Goal: Transaction & Acquisition: Purchase product/service

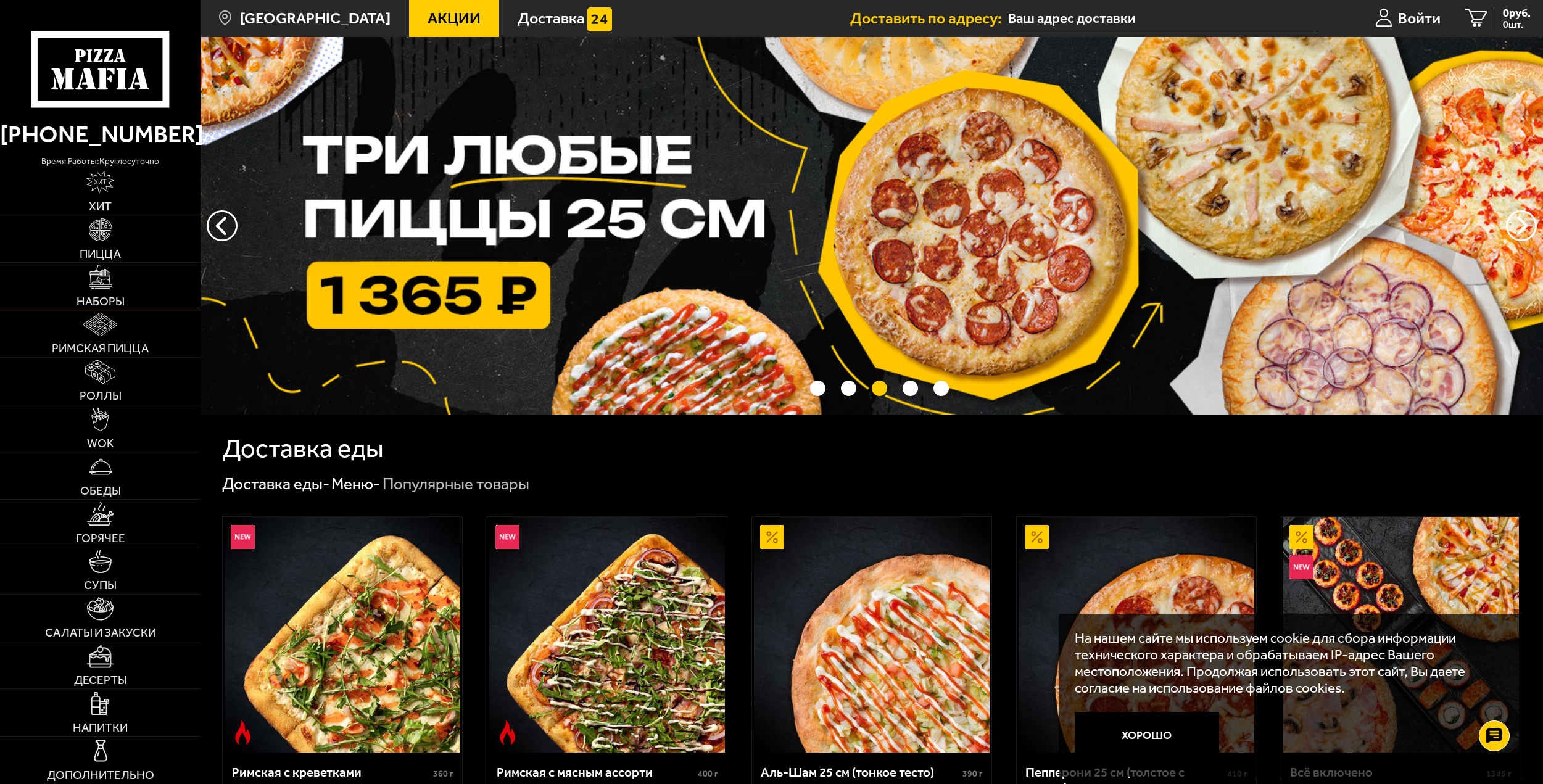
click at [119, 286] on link "Наборы" at bounding box center [100, 286] width 201 height 47
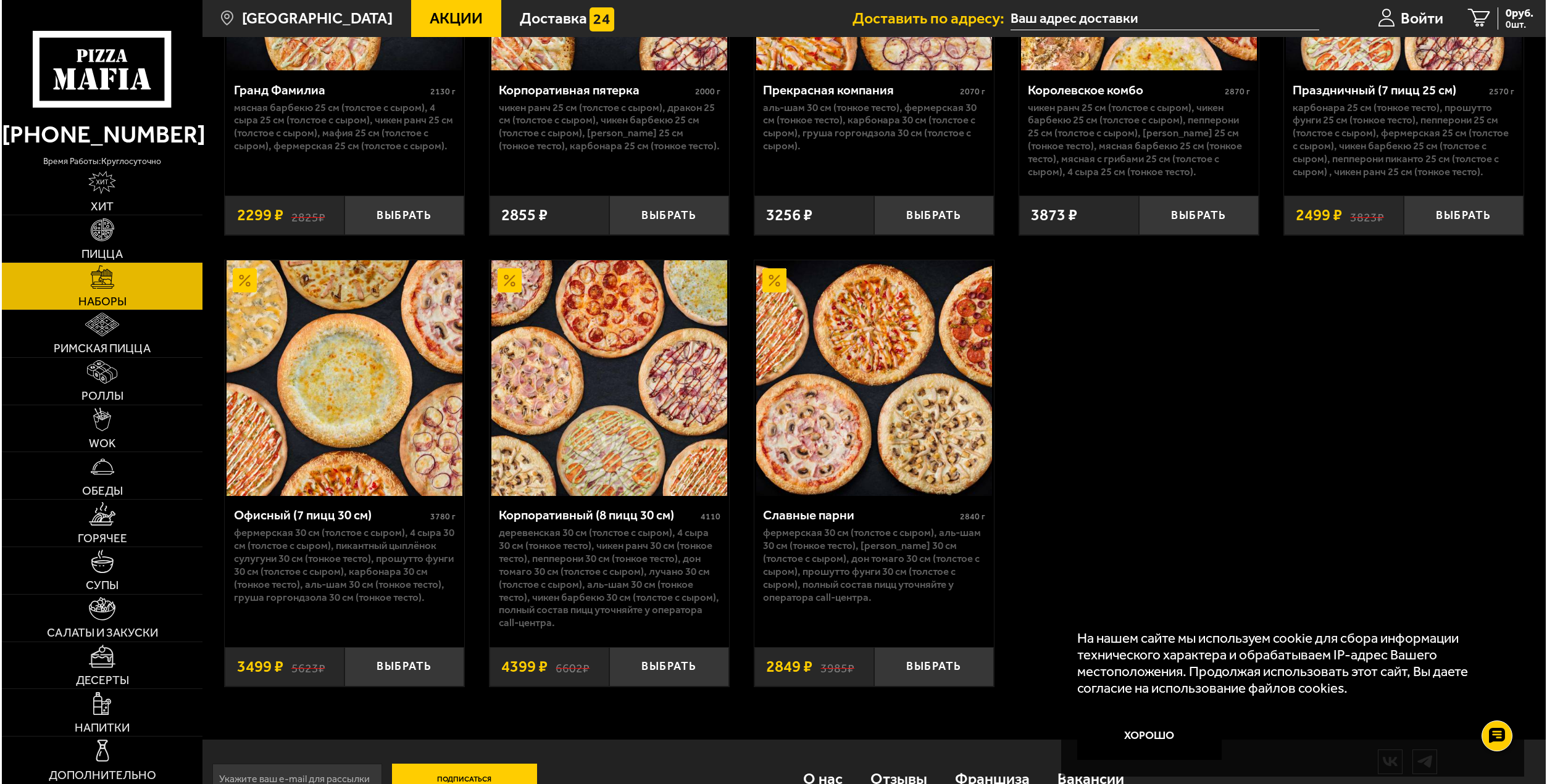
scroll to position [2398, 0]
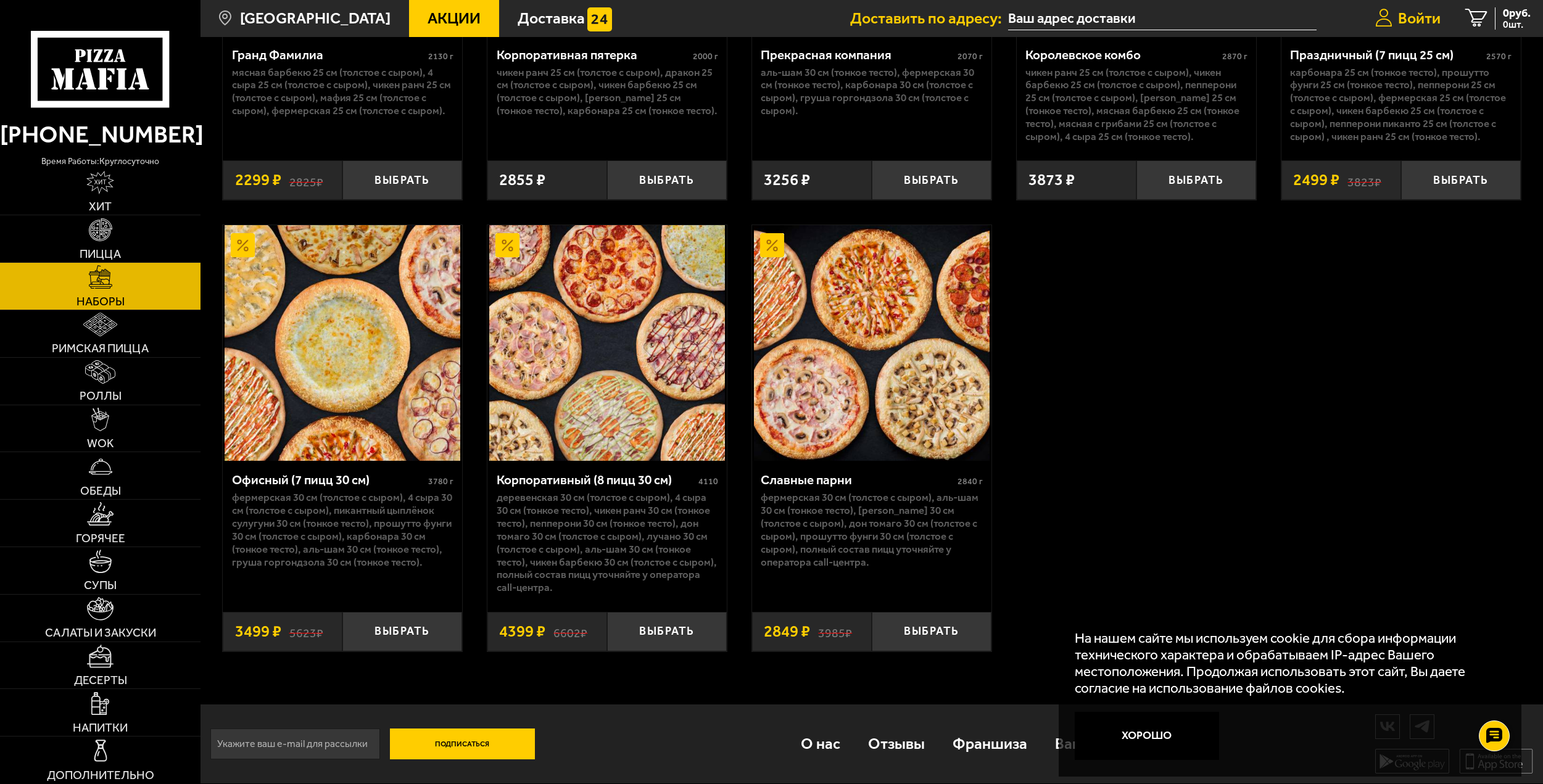
click at [1410, 16] on span "Войти" at bounding box center [1419, 18] width 43 height 16
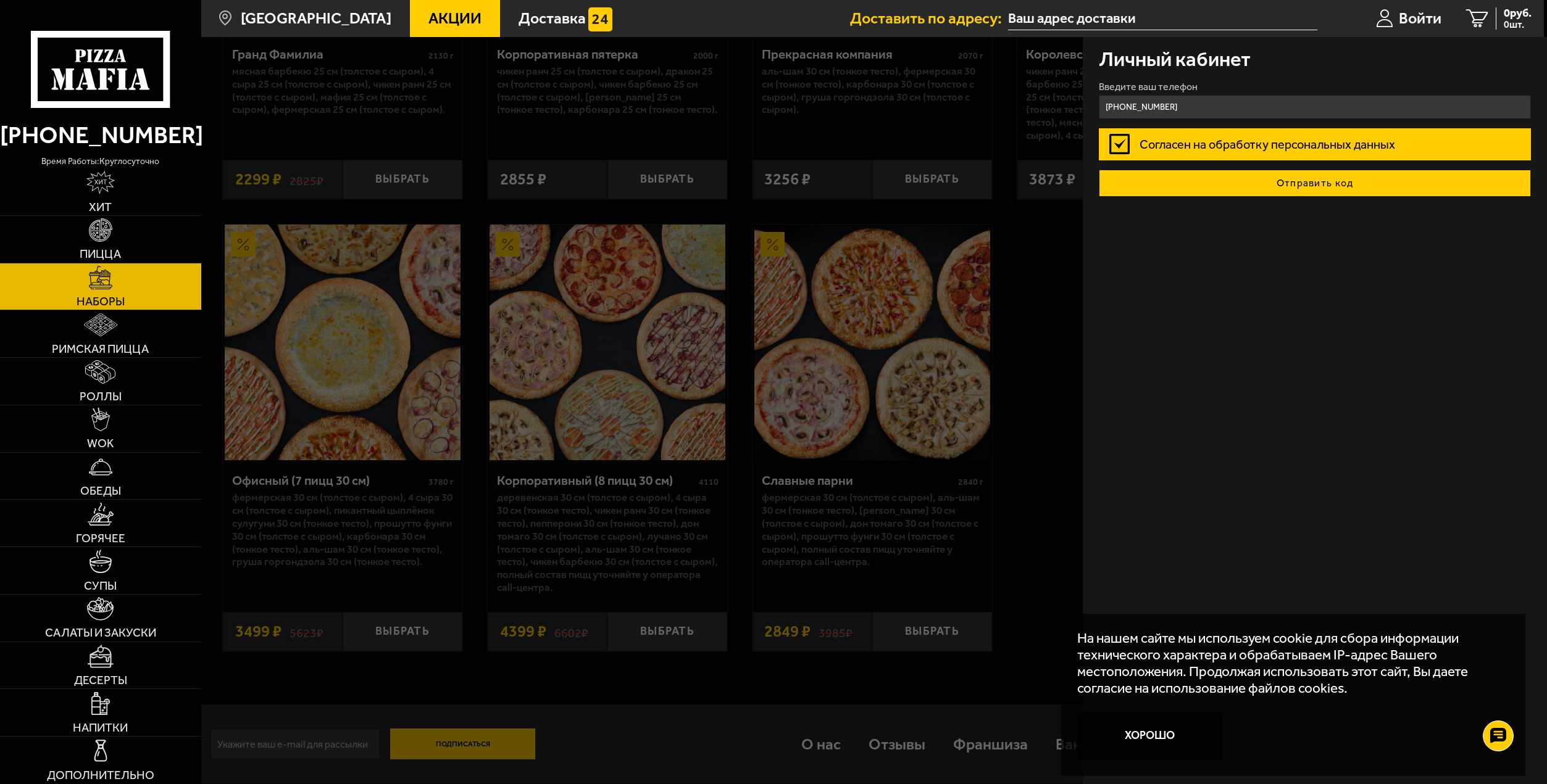
type input "[PHONE_NUMBER]"
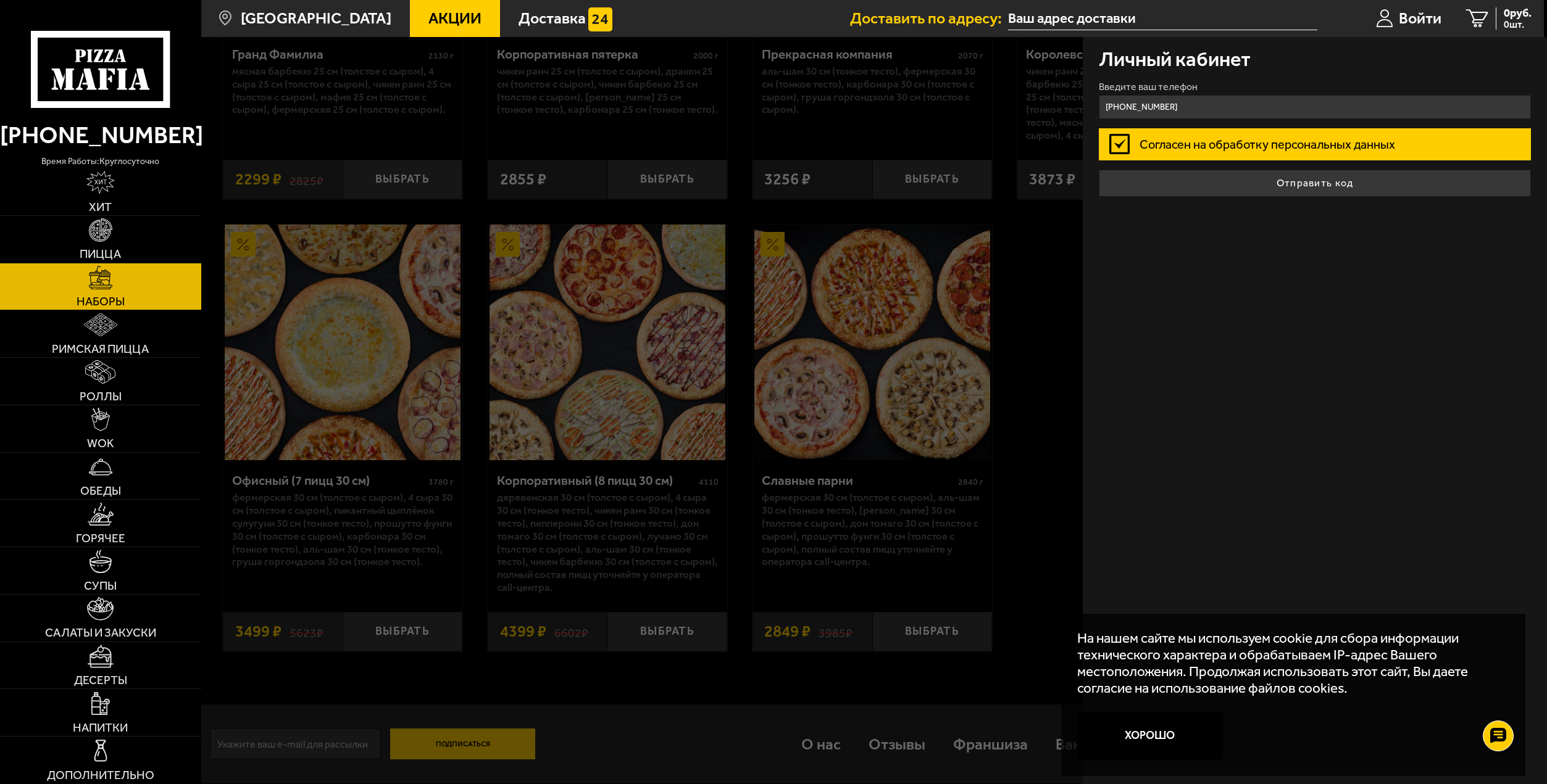
click at [1337, 182] on button "Отправить код" at bounding box center [1314, 183] width 432 height 27
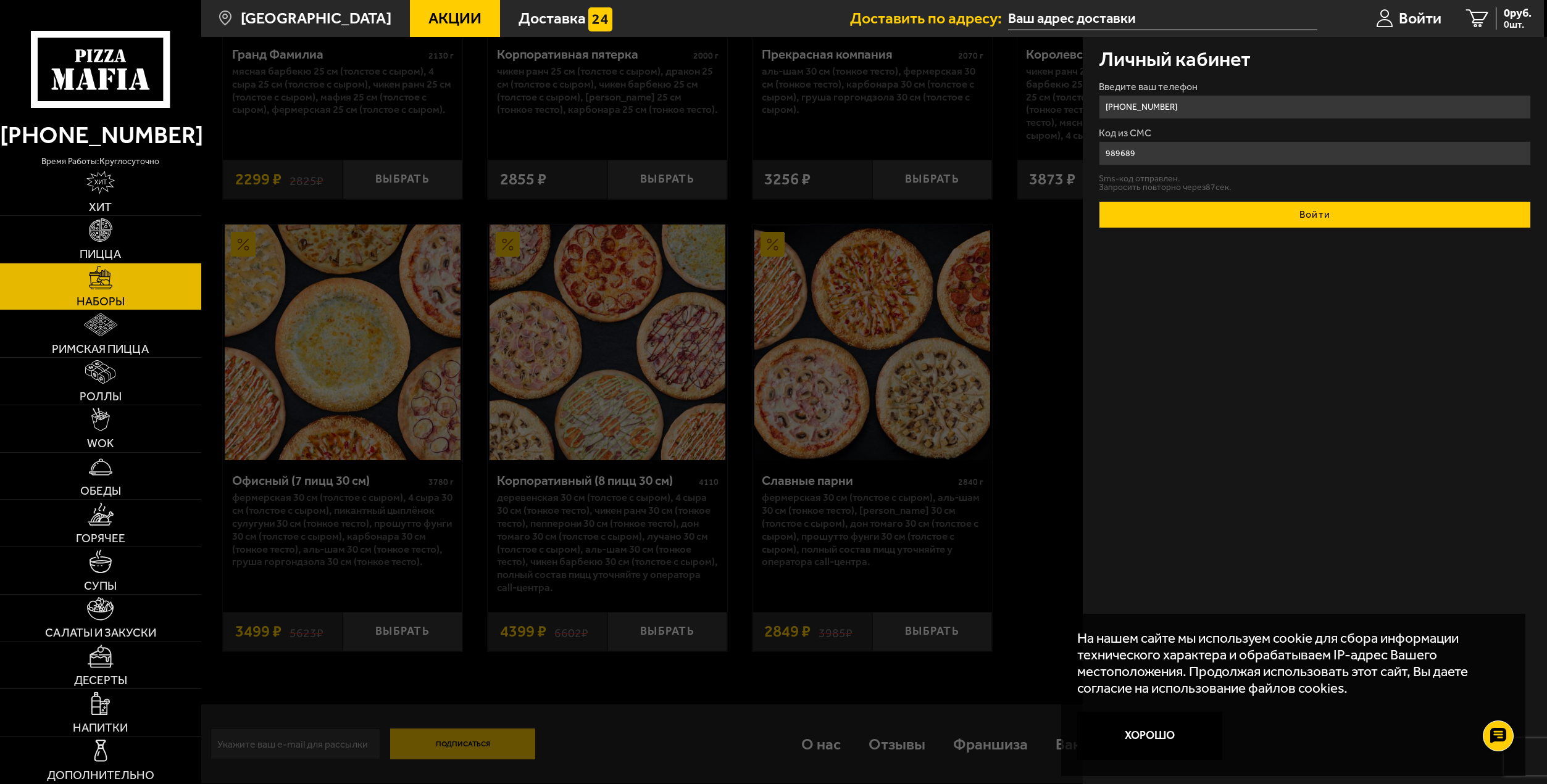
type input "989689"
click at [1304, 216] on button "Войти" at bounding box center [1314, 215] width 432 height 27
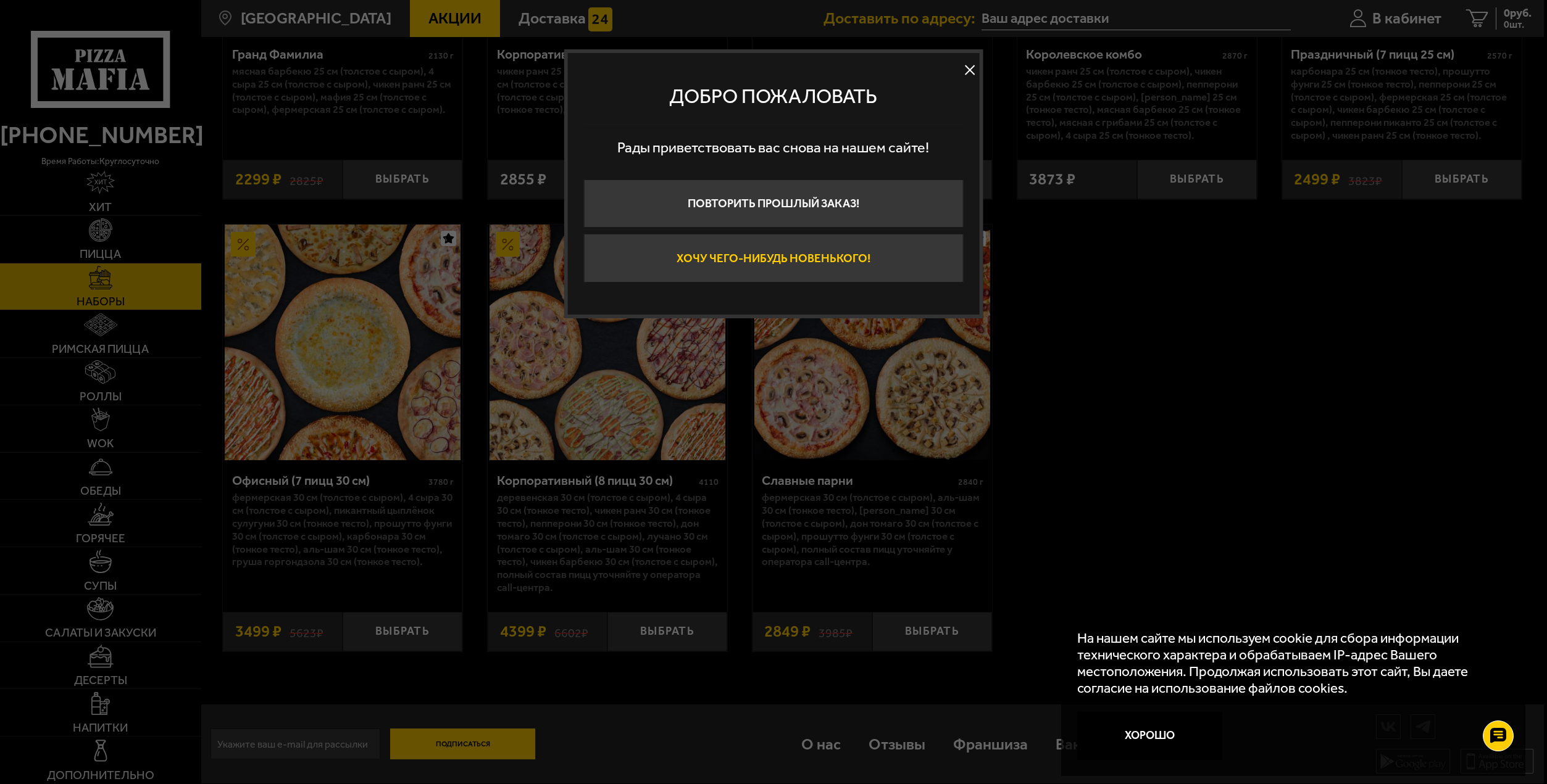
click at [856, 256] on button "Хочу чего-нибудь новенького!" at bounding box center [773, 257] width 380 height 48
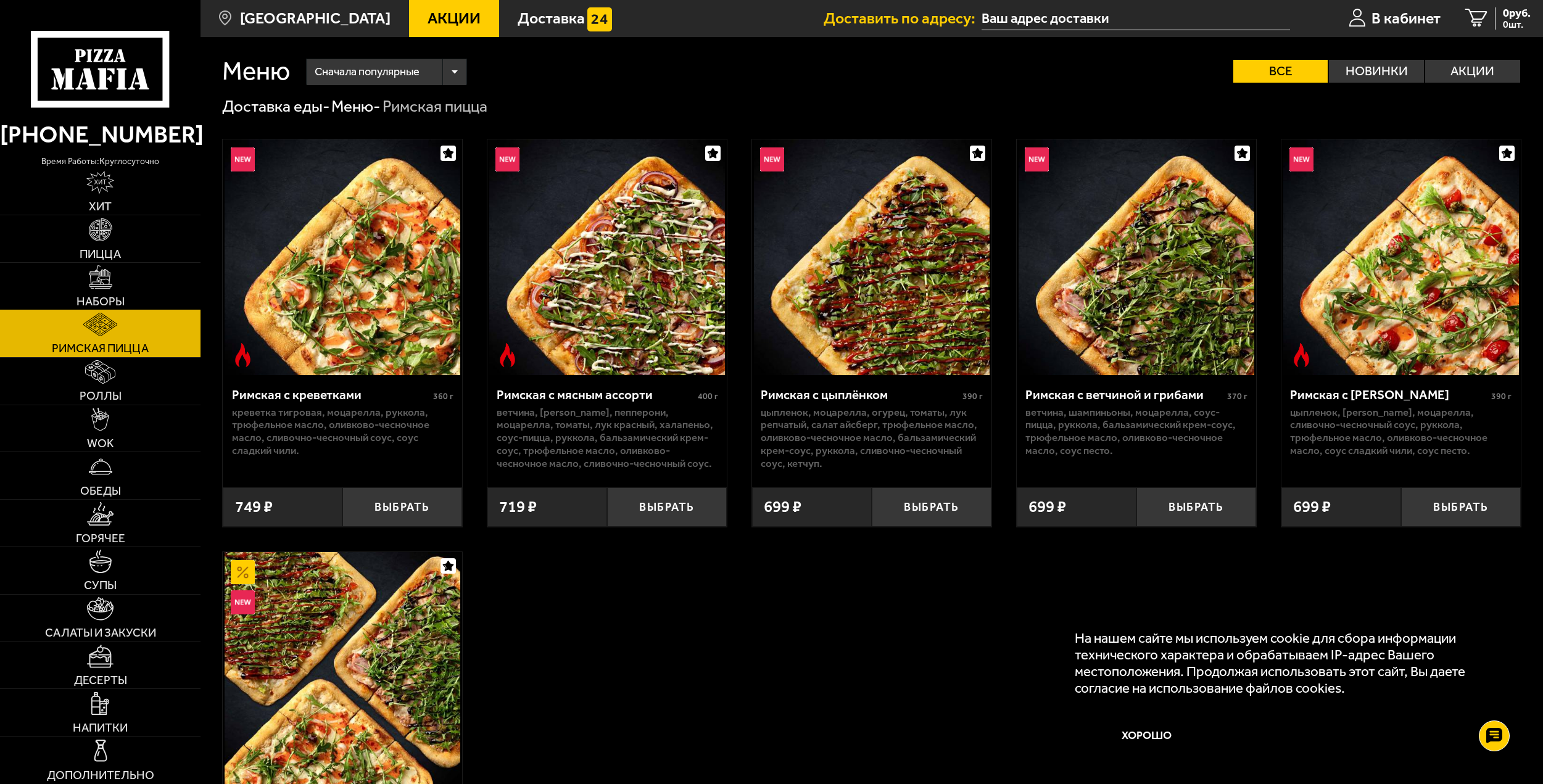
click at [111, 298] on span "Наборы" at bounding box center [100, 301] width 48 height 11
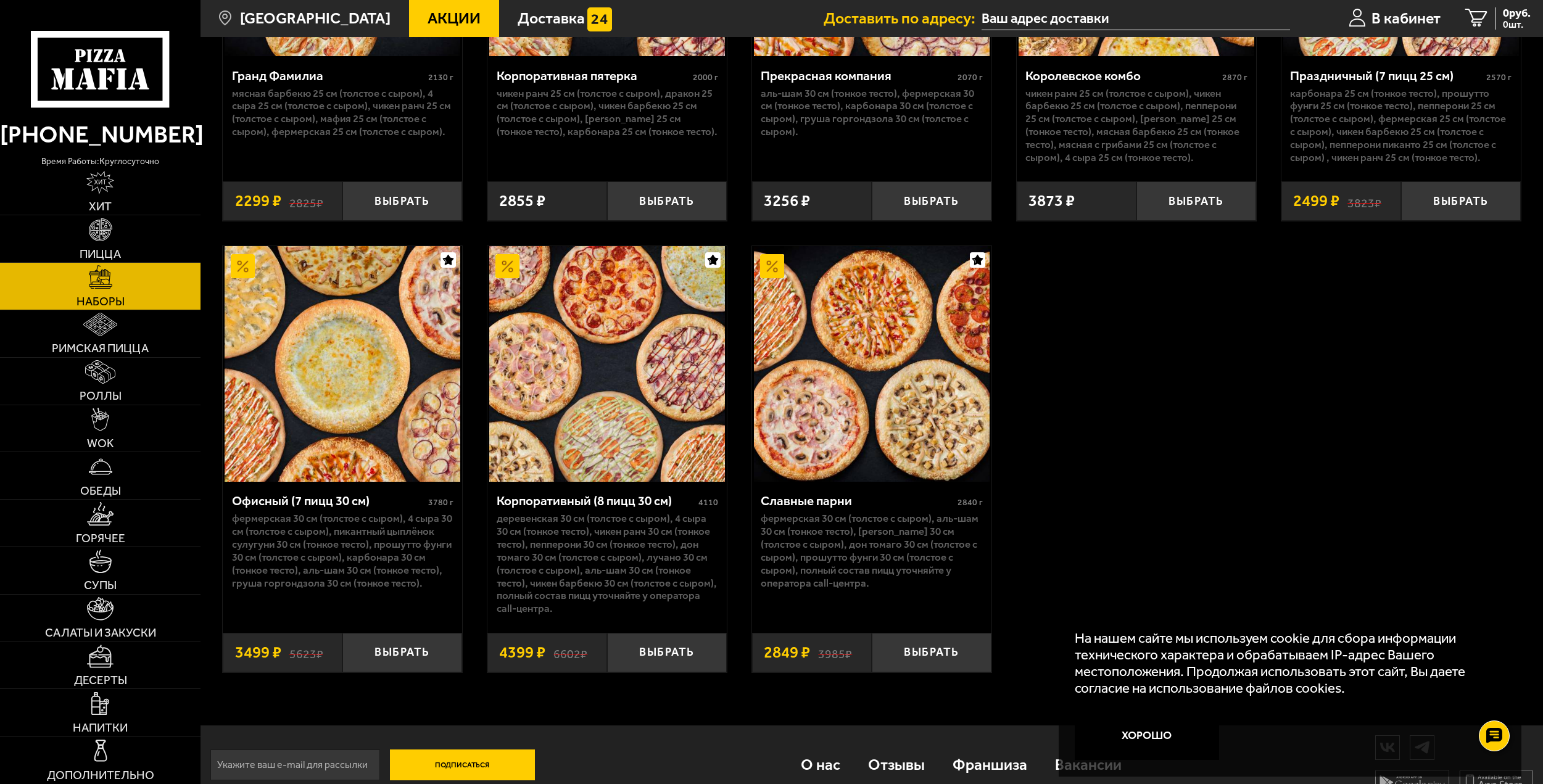
scroll to position [2398, 0]
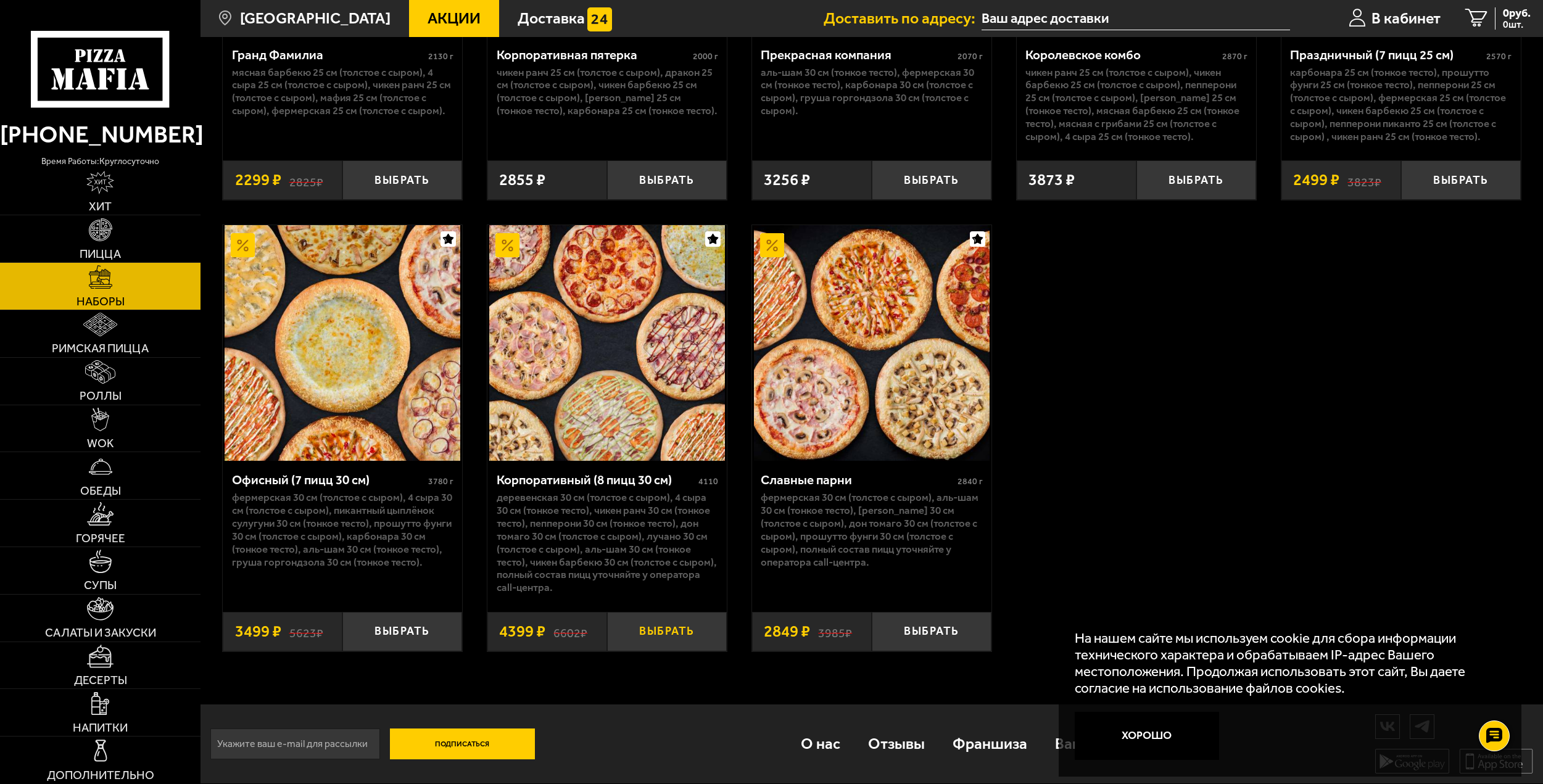
click at [667, 628] on button "Выбрать" at bounding box center [666, 631] width 119 height 39
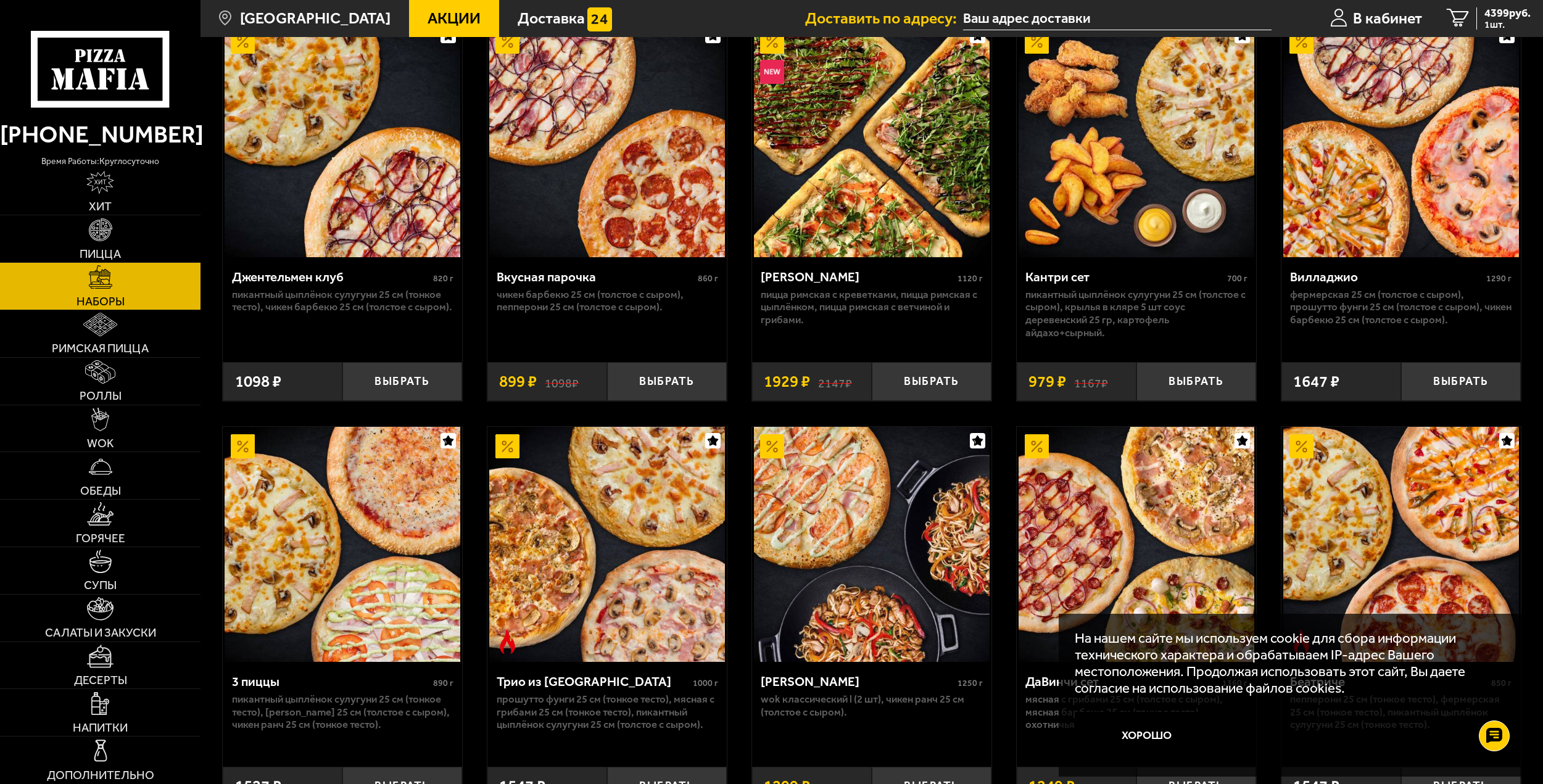
scroll to position [116, 0]
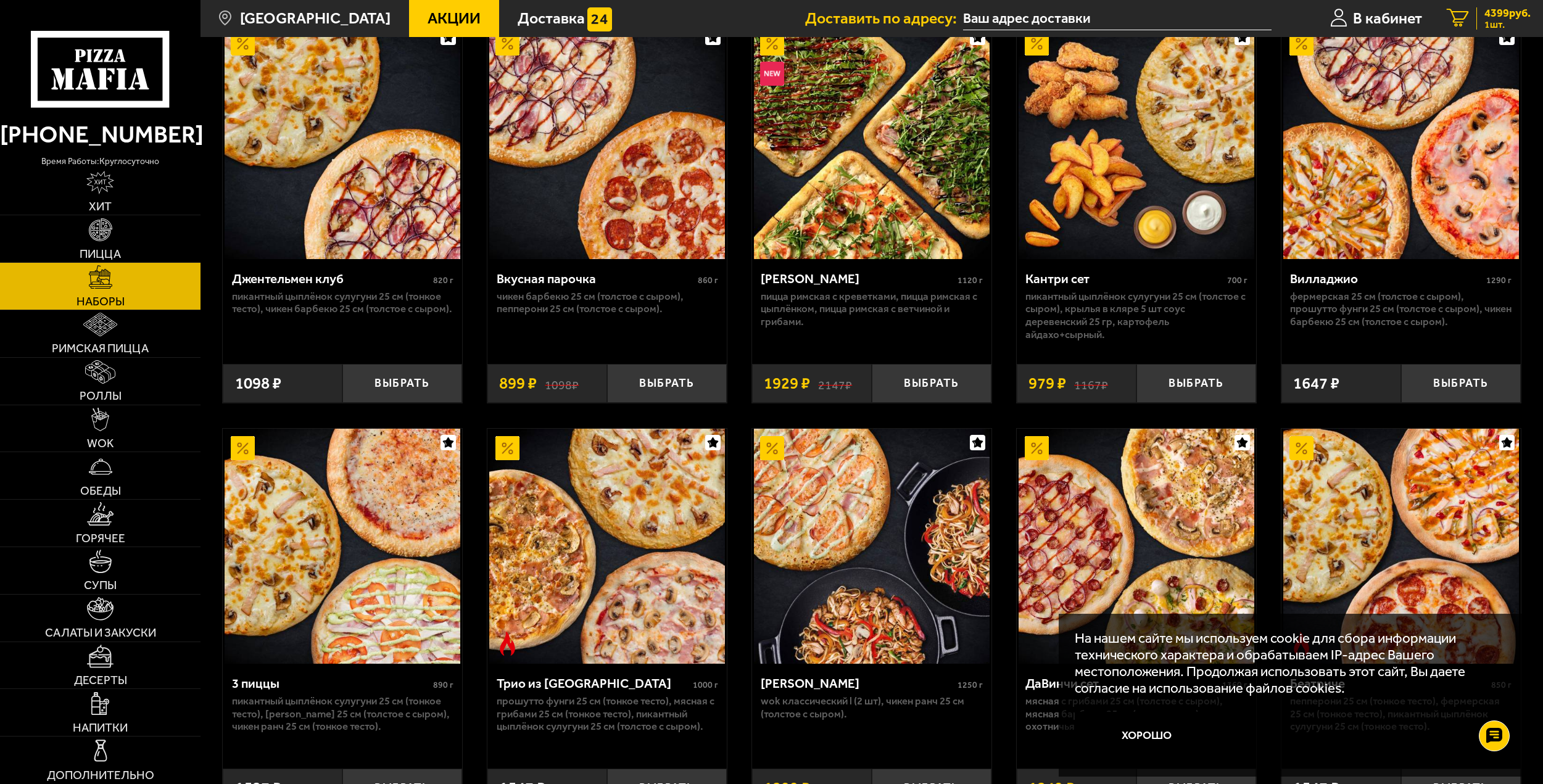
click at [1502, 16] on span "4399 руб." at bounding box center [1507, 12] width 46 height 11
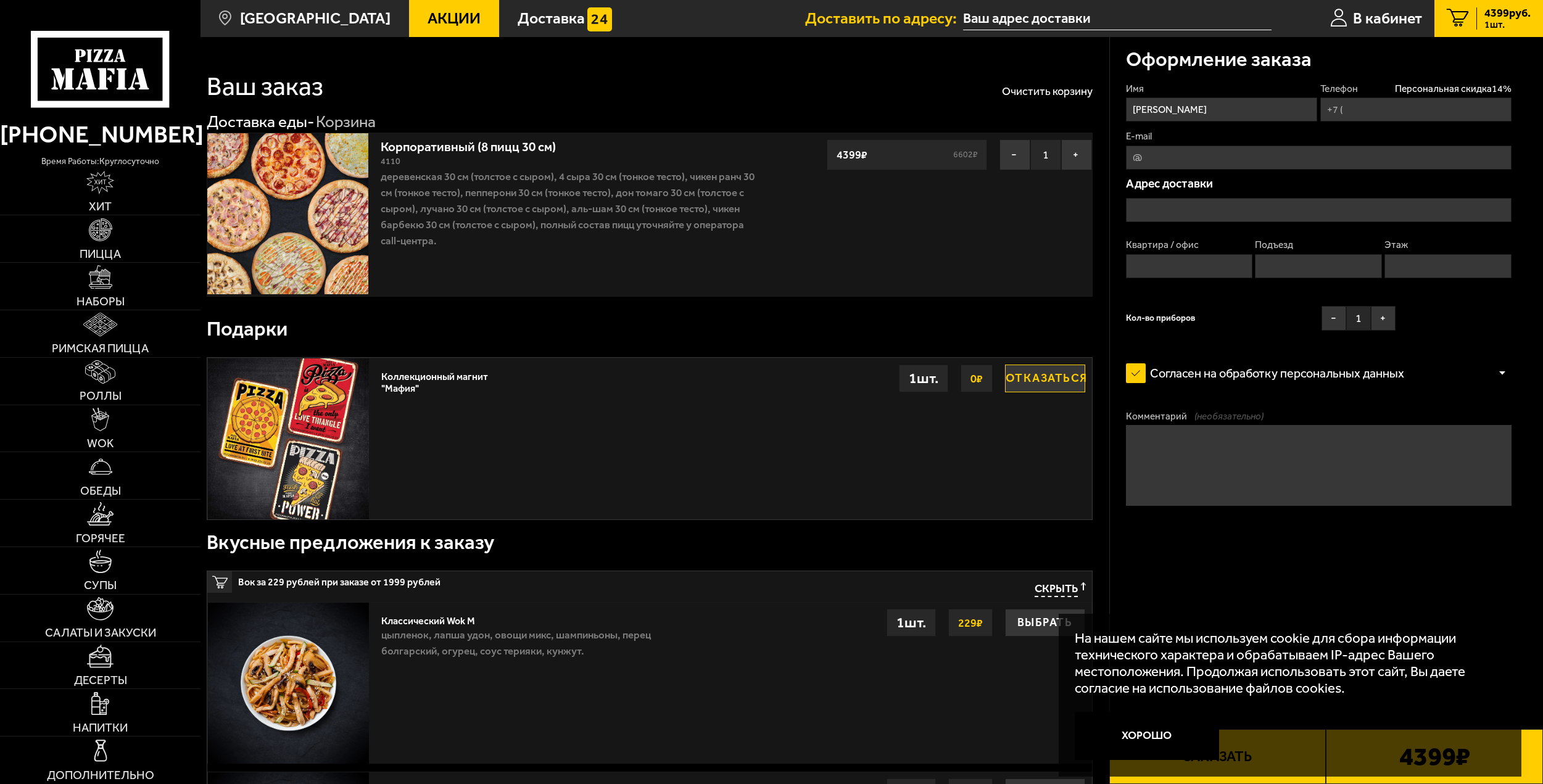
type input "[PHONE_NUMBER]"
type input "[PERSON_NAME][STREET_ADDRESS]"
type input "17"
type input "1"
type input "4"
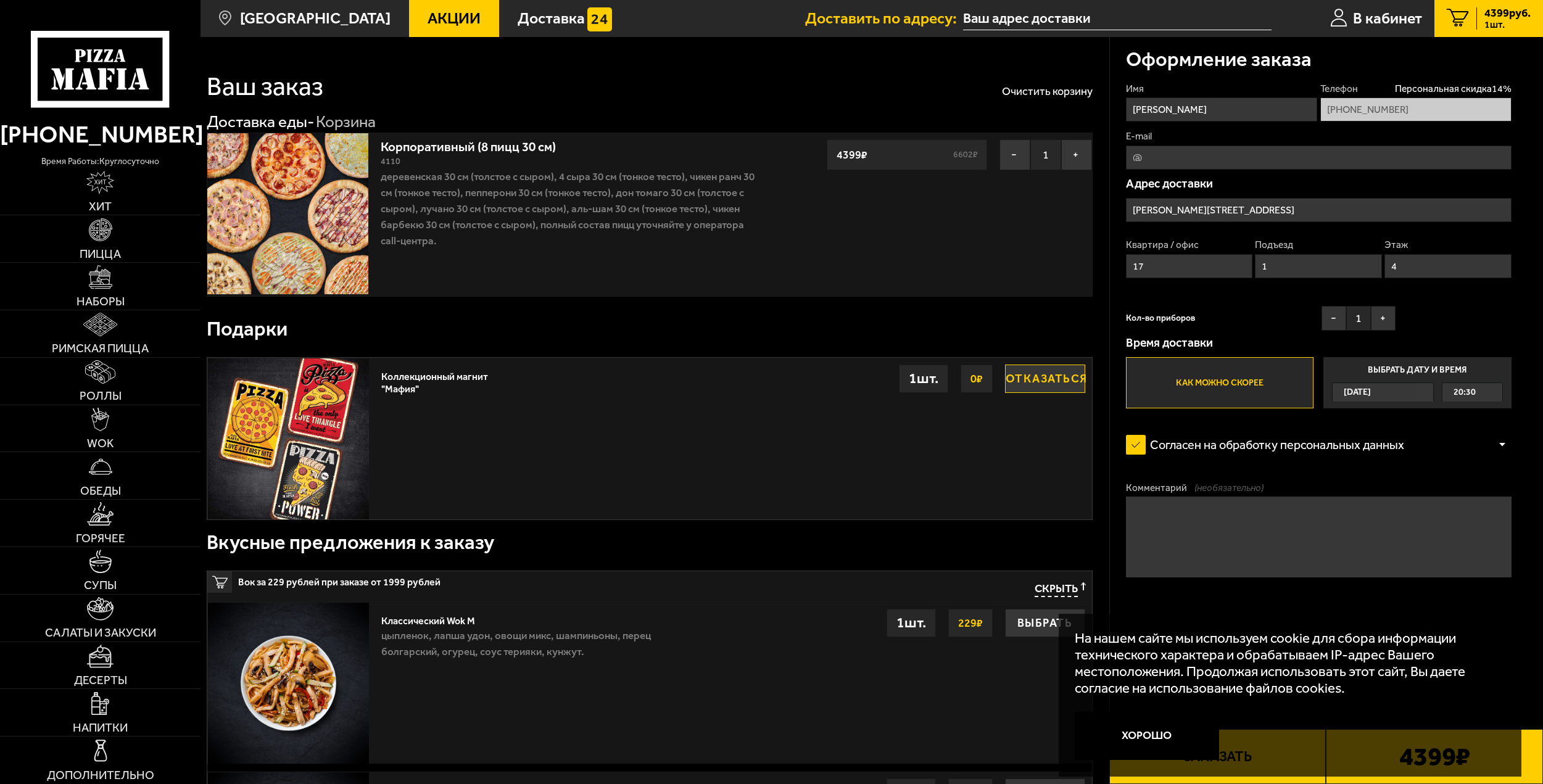
click at [1262, 208] on input "[PERSON_NAME][STREET_ADDRESS]" at bounding box center [1319, 210] width 386 height 24
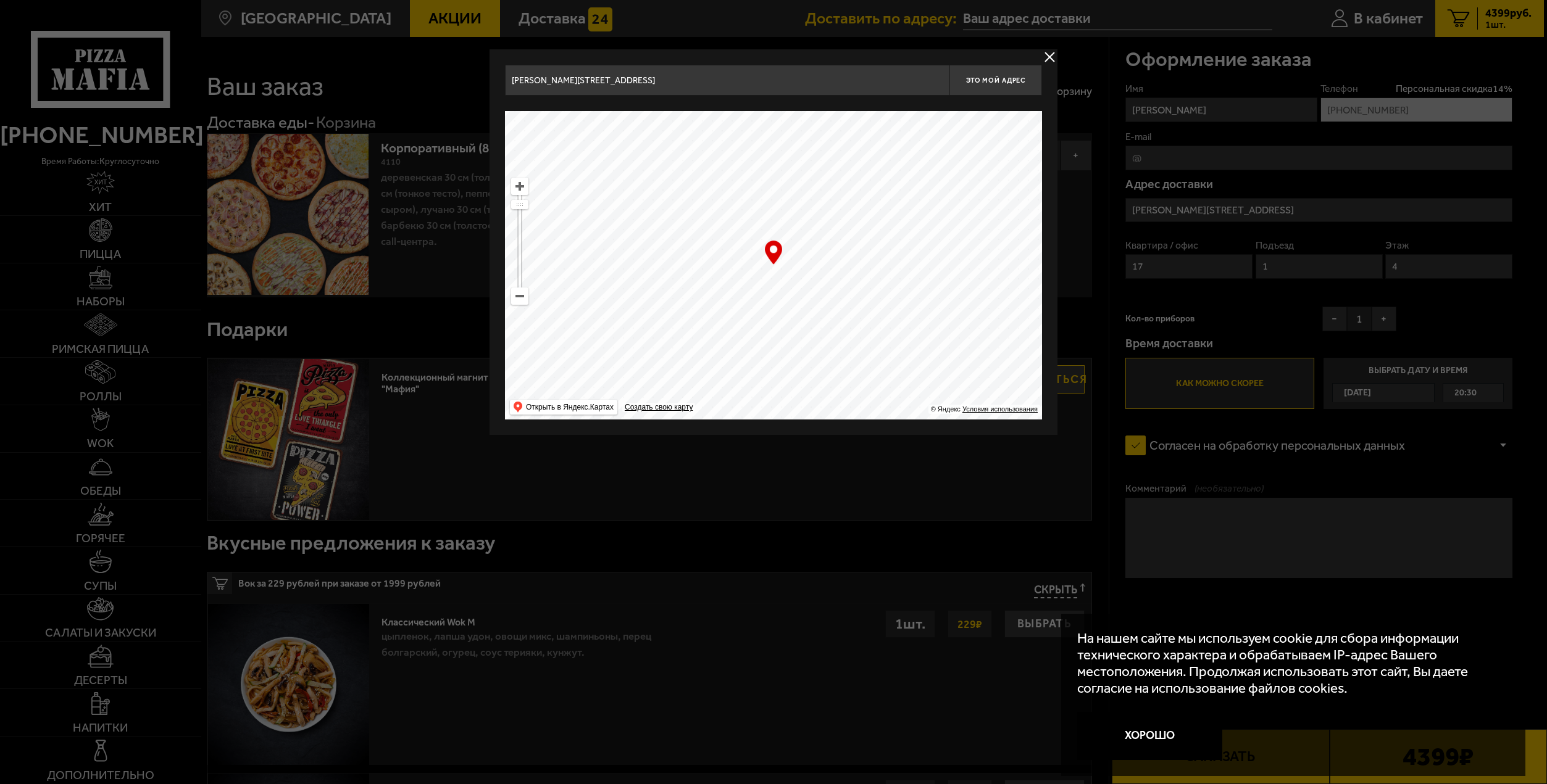
drag, startPoint x: 1258, startPoint y: 208, endPoint x: 1129, endPoint y: 203, distance: 129.1
click at [1129, 203] on div at bounding box center [773, 392] width 1547 height 784
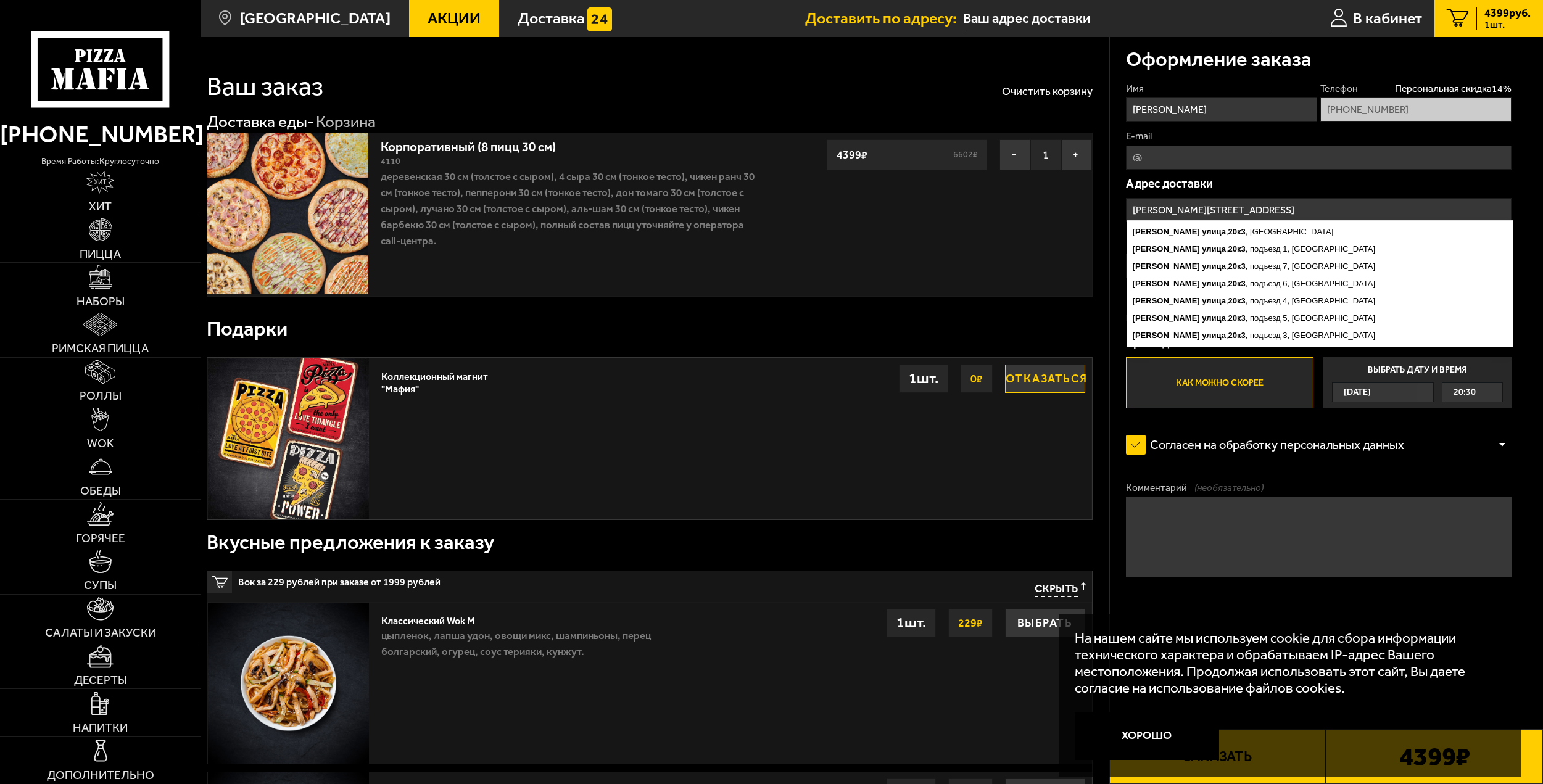
click at [1198, 212] on input "[PERSON_NAME][STREET_ADDRESS]" at bounding box center [1319, 210] width 386 height 24
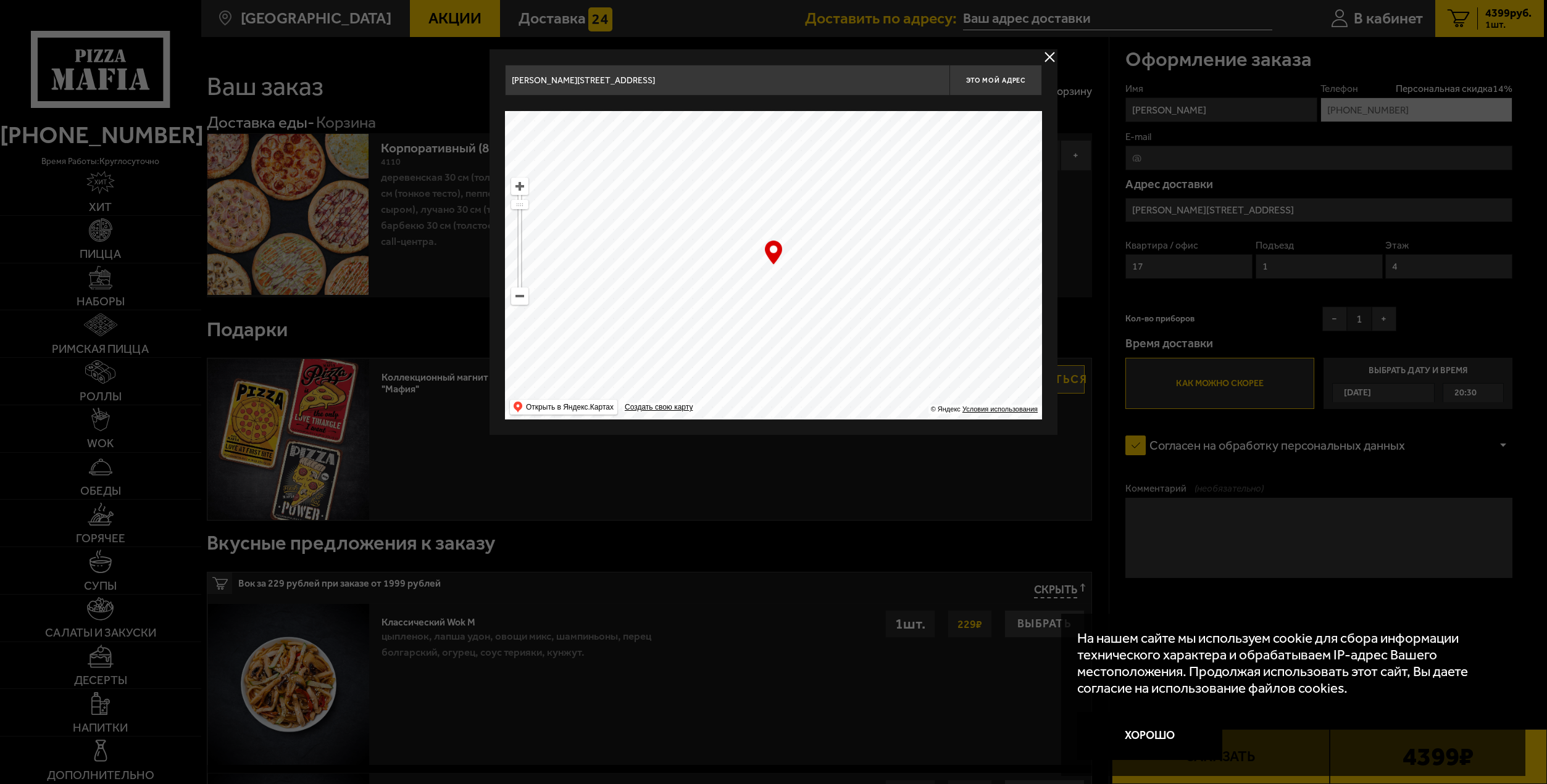
drag, startPoint x: 626, startPoint y: 80, endPoint x: 469, endPoint y: 66, distance: 157.6
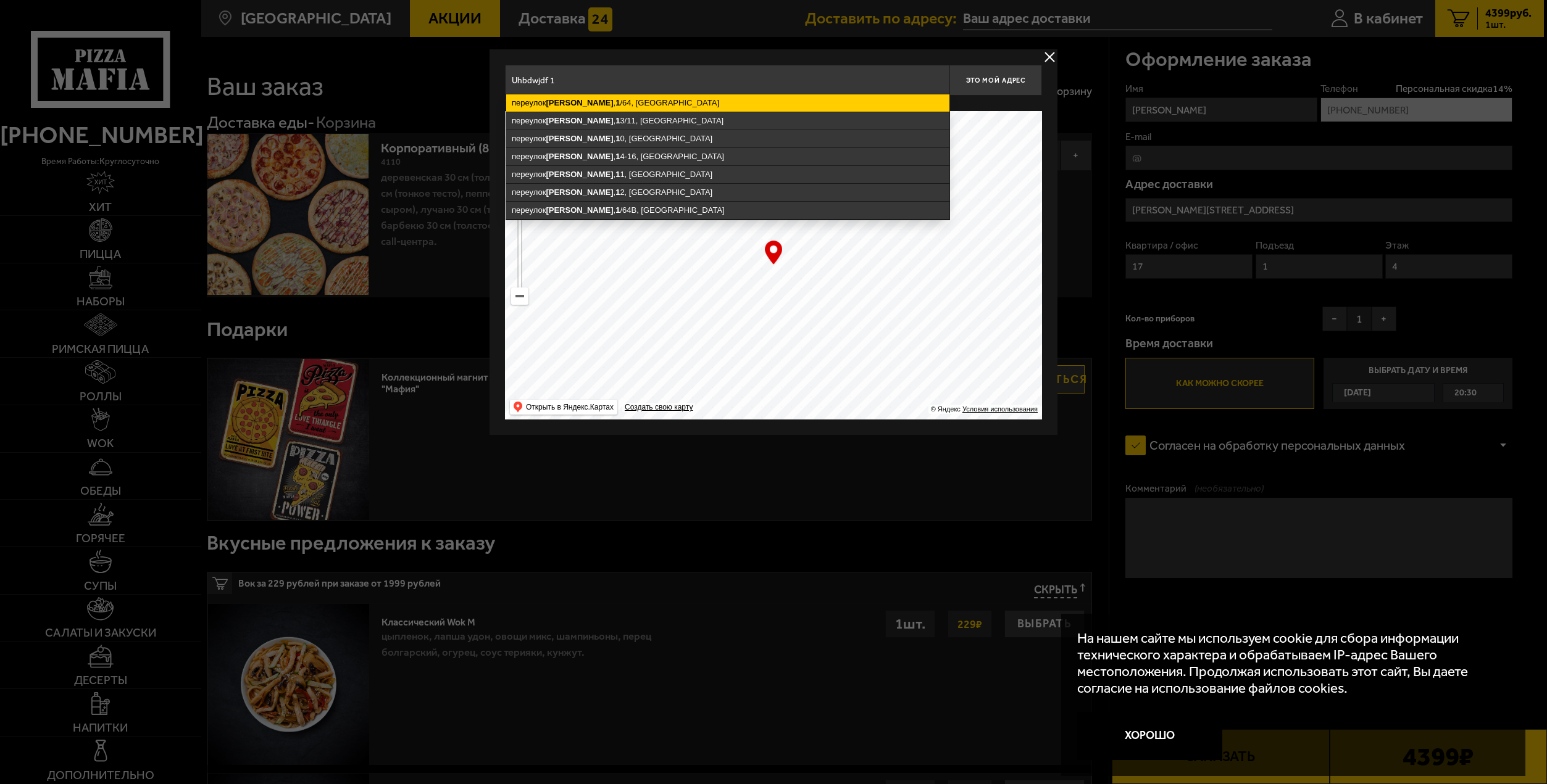
click at [611, 100] on ymaps "[STREET_ADDRESS][PERSON_NAME]" at bounding box center [728, 103] width 443 height 17
type input "[STREET_ADDRESS]"
type input "[STREET_ADDRESS][PERSON_NAME]"
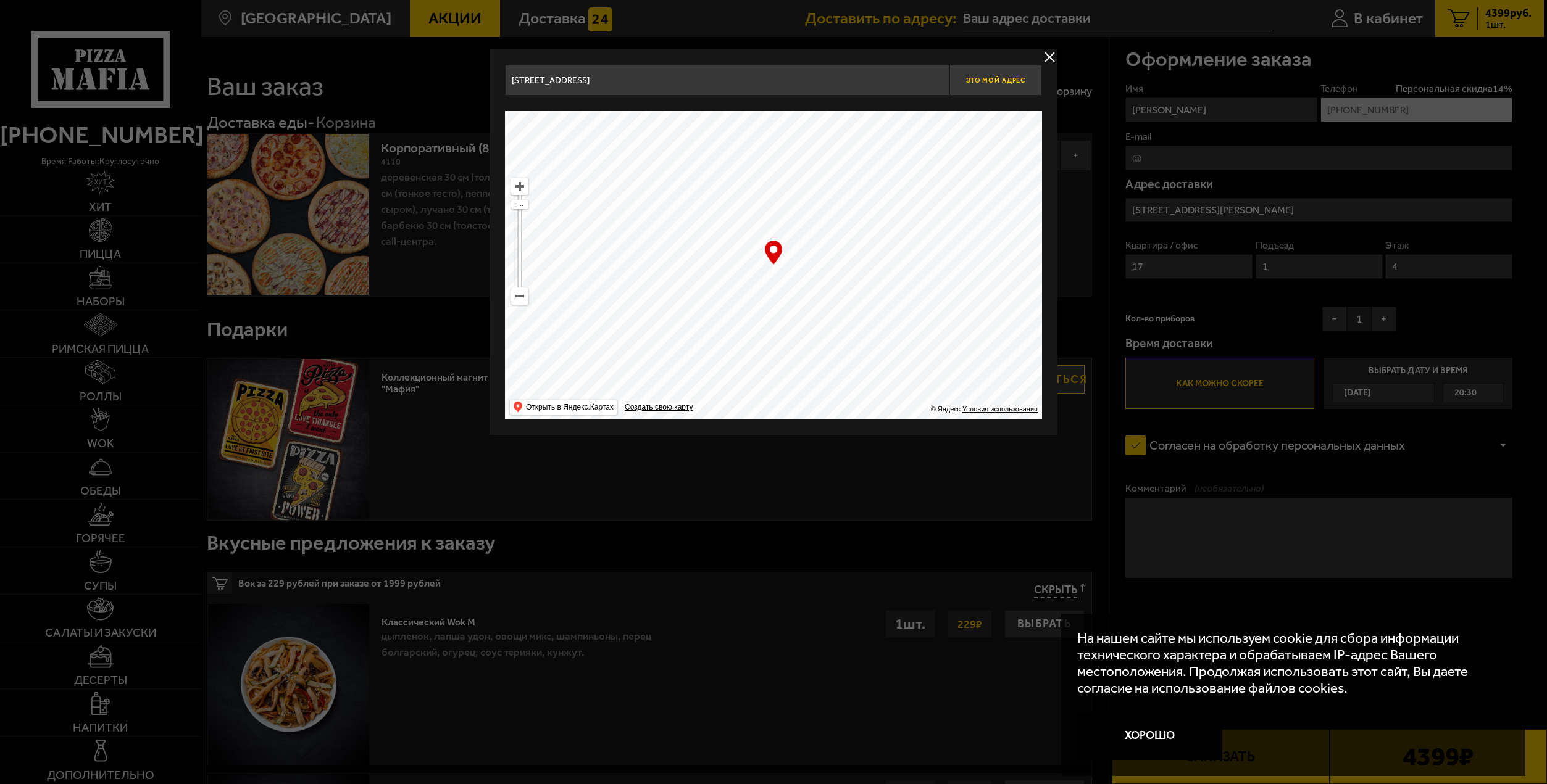
click at [1001, 83] on span "Это мой адрес" at bounding box center [996, 80] width 59 height 8
type input "[STREET_ADDRESS][PERSON_NAME]"
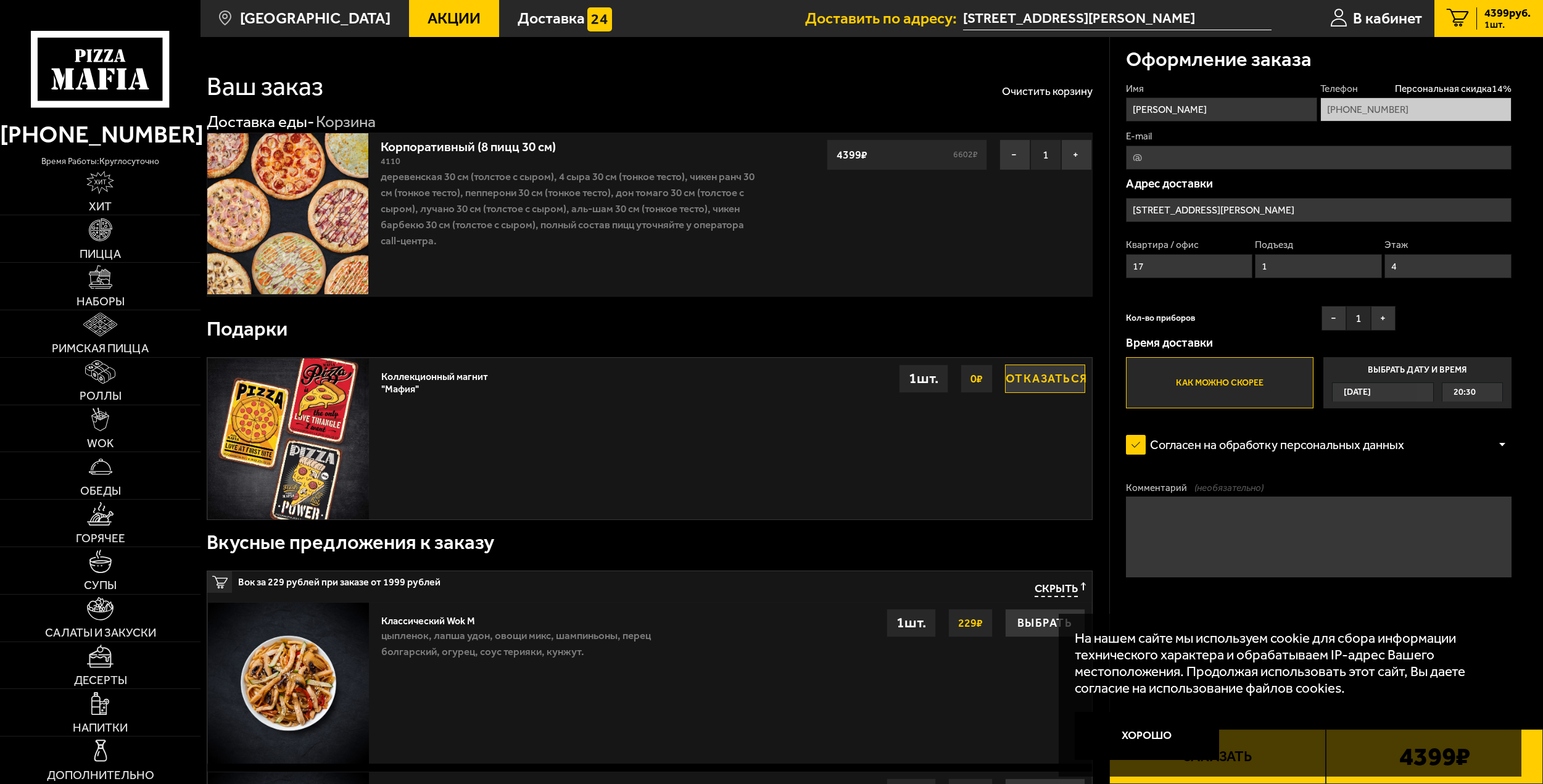
drag, startPoint x: 1161, startPoint y: 262, endPoint x: 1110, endPoint y: 261, distance: 51.0
click at [1110, 261] on div "Оформление заказа Имя [PERSON_NAME] Персональная скидка 14 % [PHONE_NUMBER] E-m…" at bounding box center [1327, 353] width 434 height 634
drag, startPoint x: 1295, startPoint y: 264, endPoint x: 1253, endPoint y: 258, distance: 42.4
click at [1253, 258] on div "Квартира / офис 17 Подъезд 1 Этаж 4" at bounding box center [1319, 262] width 386 height 48
click at [1416, 261] on input "4" at bounding box center [1448, 266] width 127 height 24
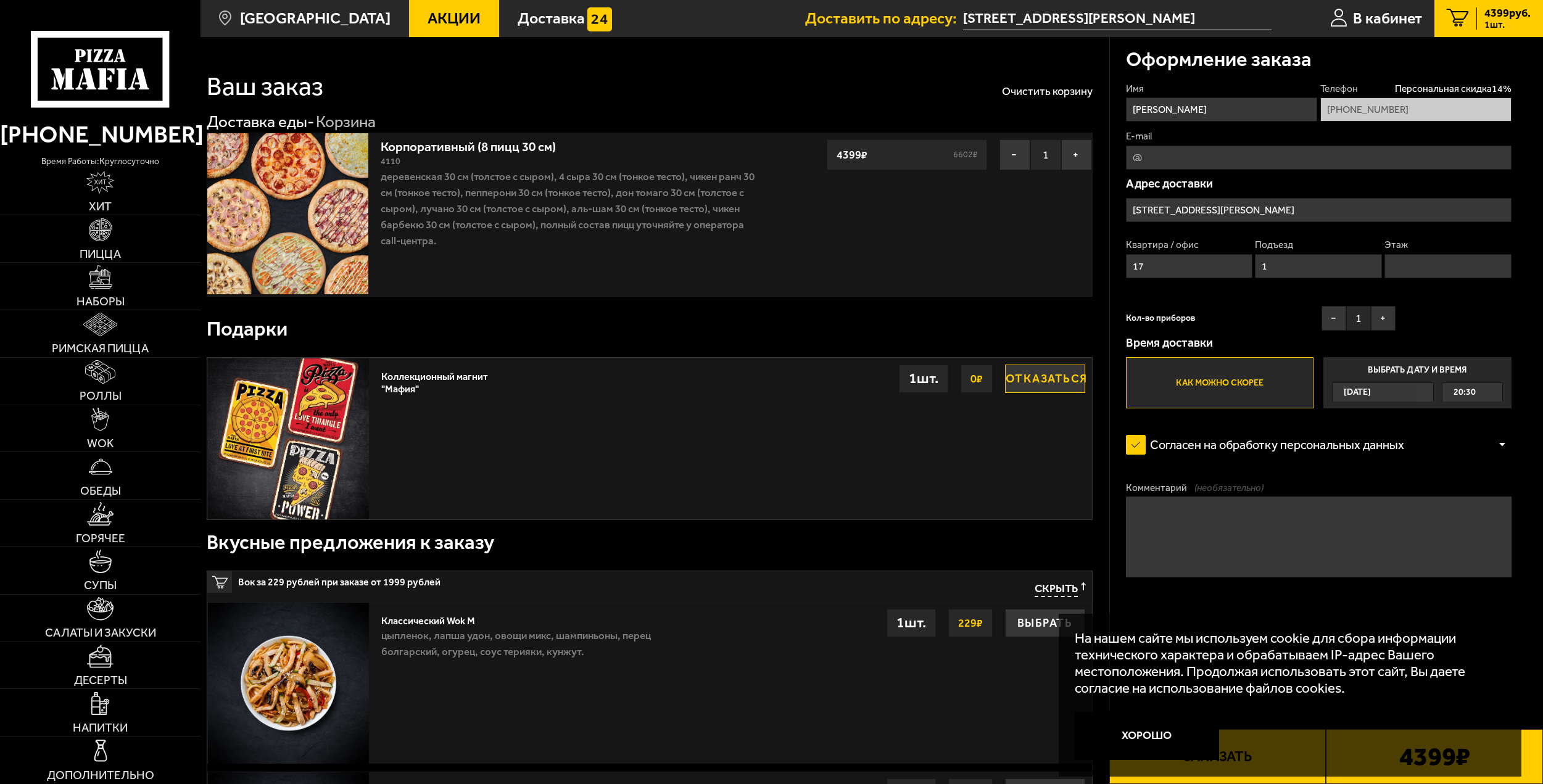
drag, startPoint x: 1176, startPoint y: 259, endPoint x: 1125, endPoint y: 254, distance: 51.2
click at [1126, 254] on input "17" at bounding box center [1190, 266] width 127 height 24
click at [1393, 395] on div "[DATE]" at bounding box center [1375, 392] width 85 height 18
click at [0, 0] on input "Выбрать дату и время [DATE] 20:30" at bounding box center [0, 0] width 0 height 0
click at [1417, 390] on div "[DATE]" at bounding box center [1375, 392] width 85 height 18
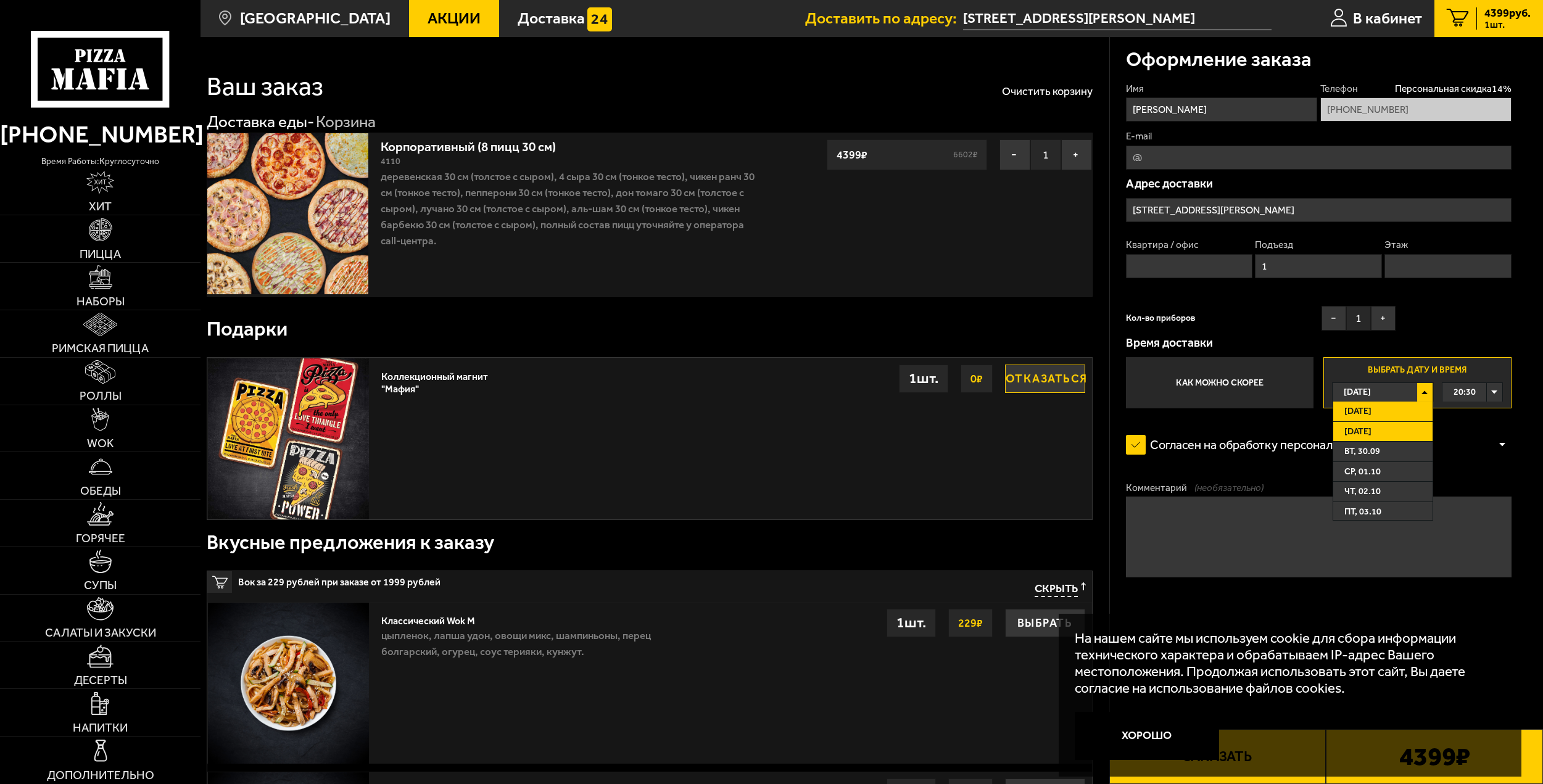
click at [1401, 433] on li "[DATE]" at bounding box center [1383, 432] width 99 height 20
click at [1496, 393] on div "00:00" at bounding box center [1472, 392] width 60 height 18
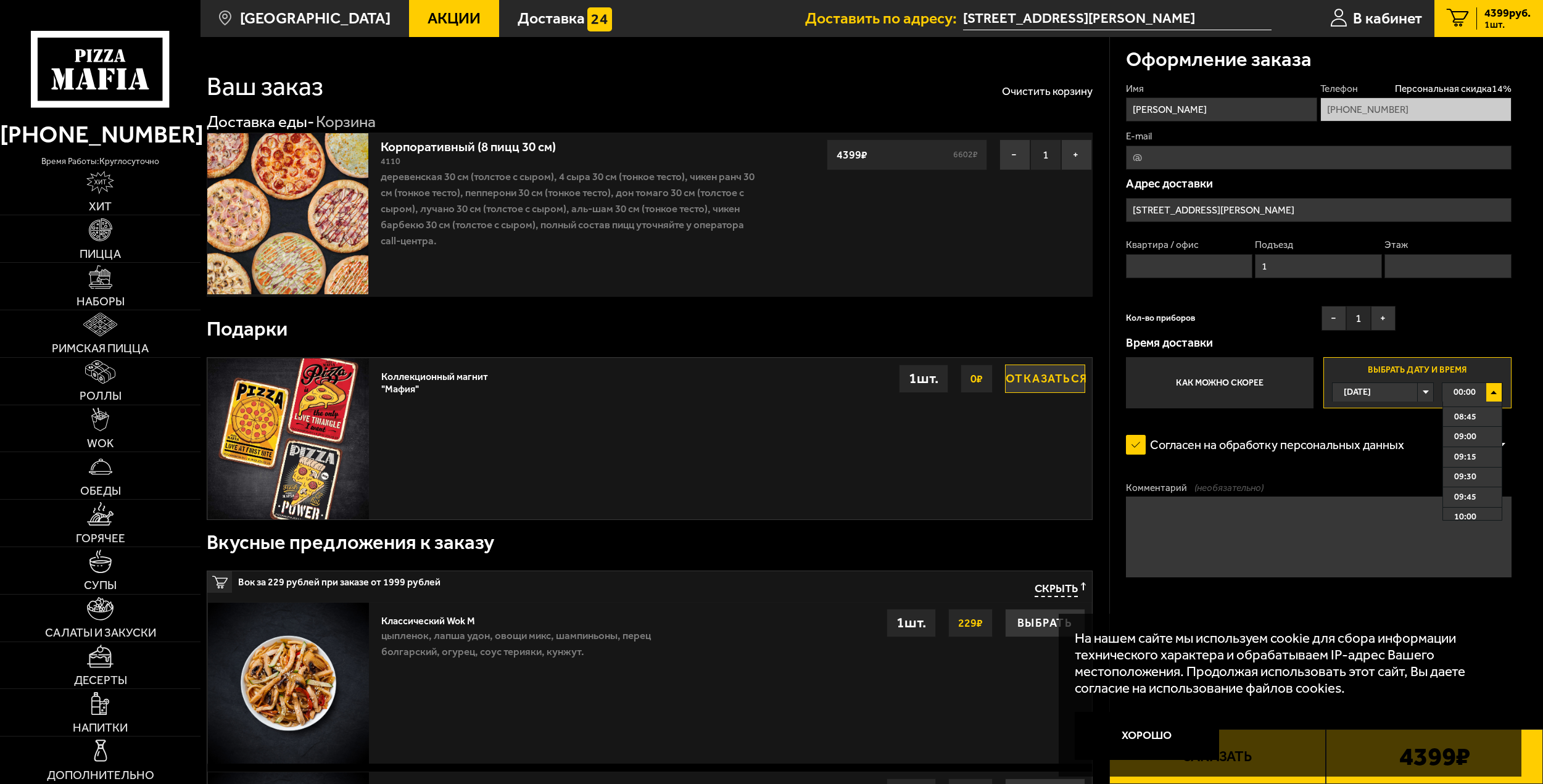
scroll to position [740, 0]
click at [1461, 474] on span "10:00" at bounding box center [1464, 474] width 22 height 18
click at [1390, 320] on button "+" at bounding box center [1383, 318] width 24 height 24
click at [1206, 505] on textarea "Комментарий (необязательно)" at bounding box center [1319, 536] width 386 height 80
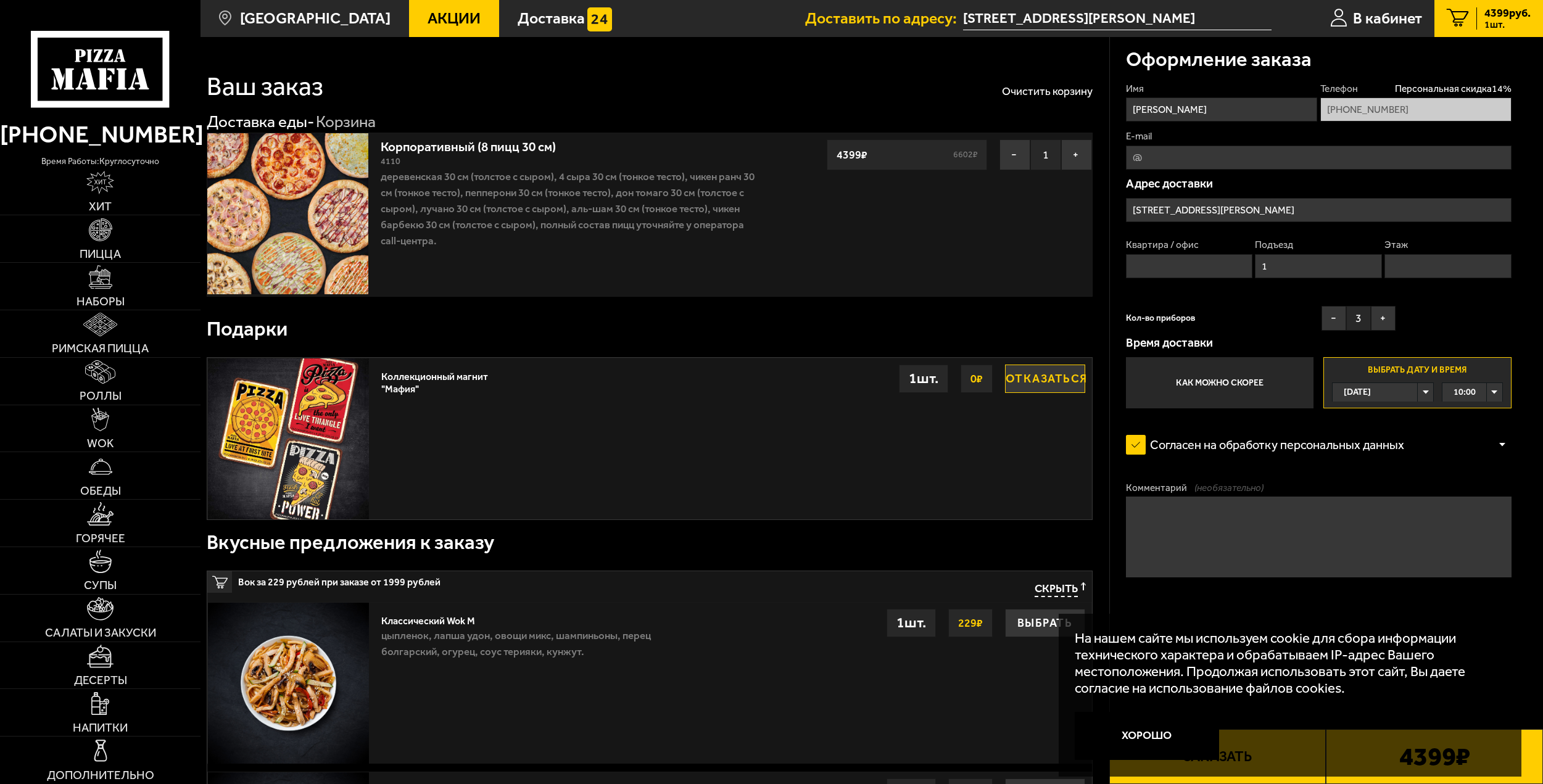
type textarea "G"
type textarea "[PERSON_NAME]"
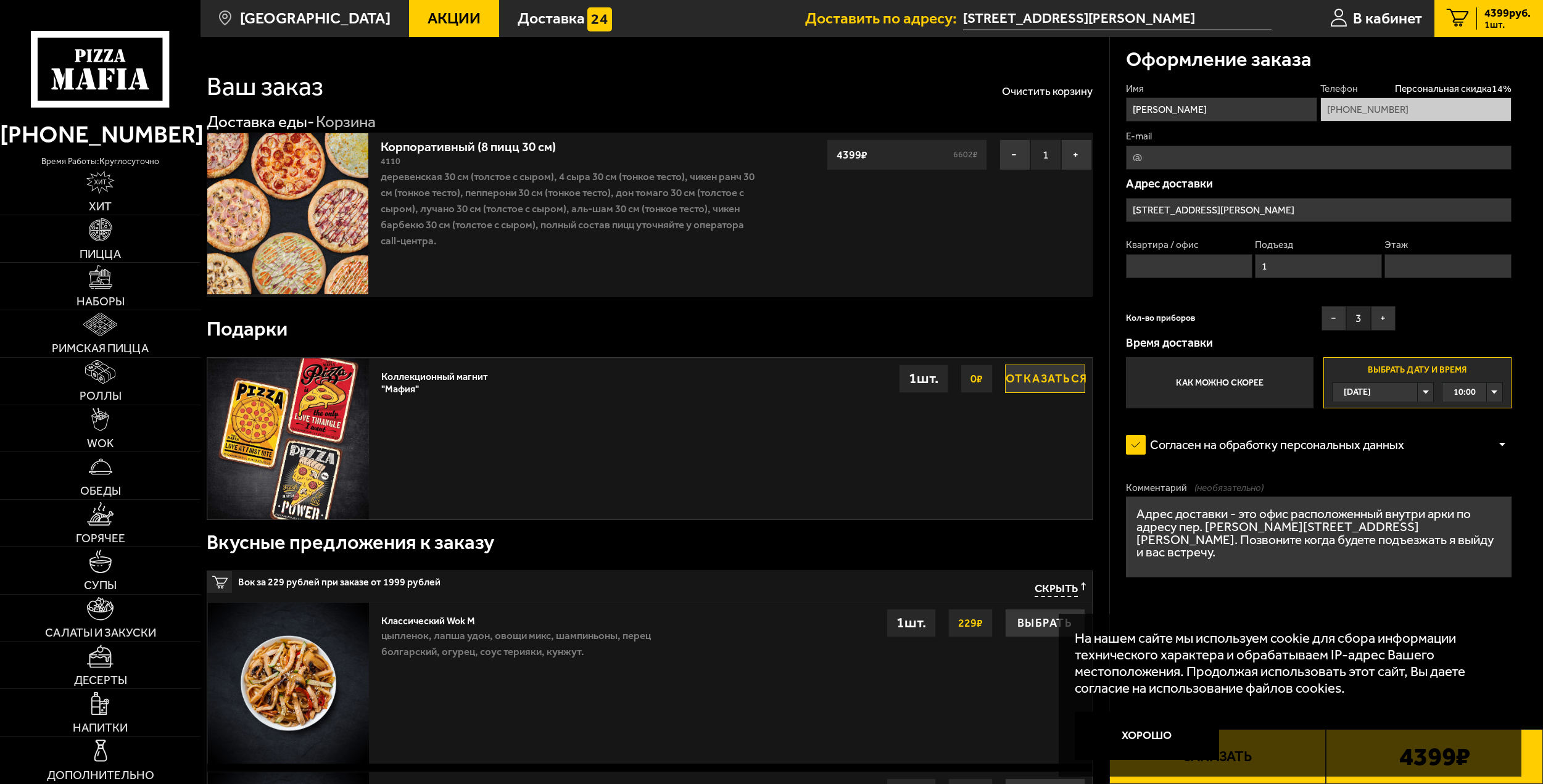
drag, startPoint x: 1255, startPoint y: 528, endPoint x: 1261, endPoint y: 536, distance: 10.0
click at [1256, 529] on textarea "Адрес доставки - это офис расположенный внутри арки по адресу пер. [PERSON_NAME…" at bounding box center [1319, 536] width 386 height 80
click at [1260, 531] on textarea "Адрес доставки - это офис расположенный внутри арки по адресу пер. [PERSON_NAME…" at bounding box center [1319, 536] width 386 height 80
click at [1289, 528] on textarea "Адрес доставки - это офис расположенный внутри арки по адресу пер. [PERSON_NAME…" at bounding box center [1319, 536] width 386 height 80
click at [1307, 544] on textarea "Адрес доставки - это офис расположенный внутри арки по адресу пер. [PERSON_NAME…" at bounding box center [1319, 536] width 386 height 80
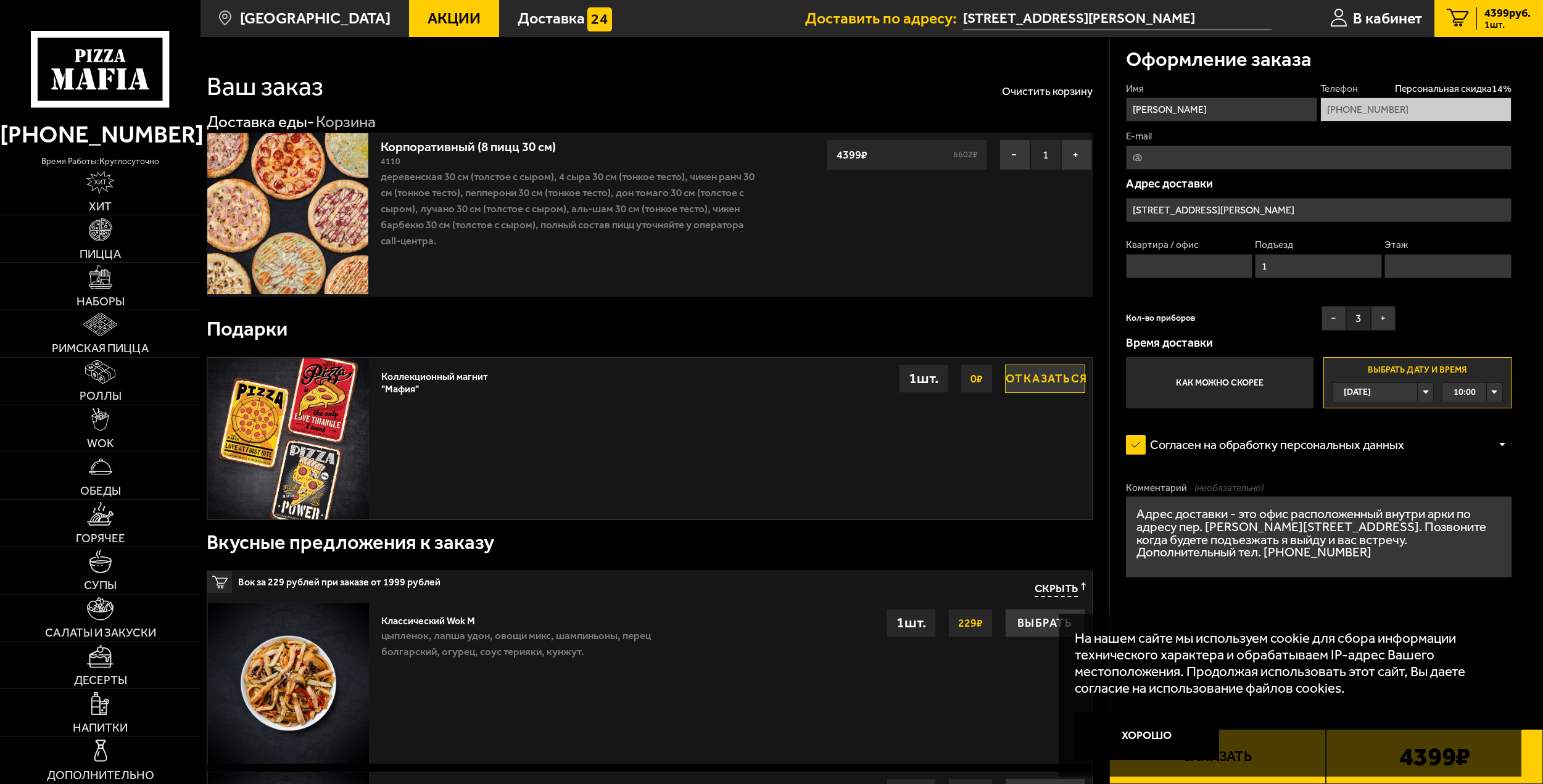
click at [1204, 564] on textarea "Адрес доставки - это офис расположенный внутри арки по адресу пер. [PERSON_NAME…" at bounding box center [1319, 536] width 386 height 80
type textarea "Адрес доставки - это офис расположенный внутри арки по адресу пер. [PERSON_NAME…"
click at [1144, 736] on button "Хорошо" at bounding box center [1147, 735] width 145 height 48
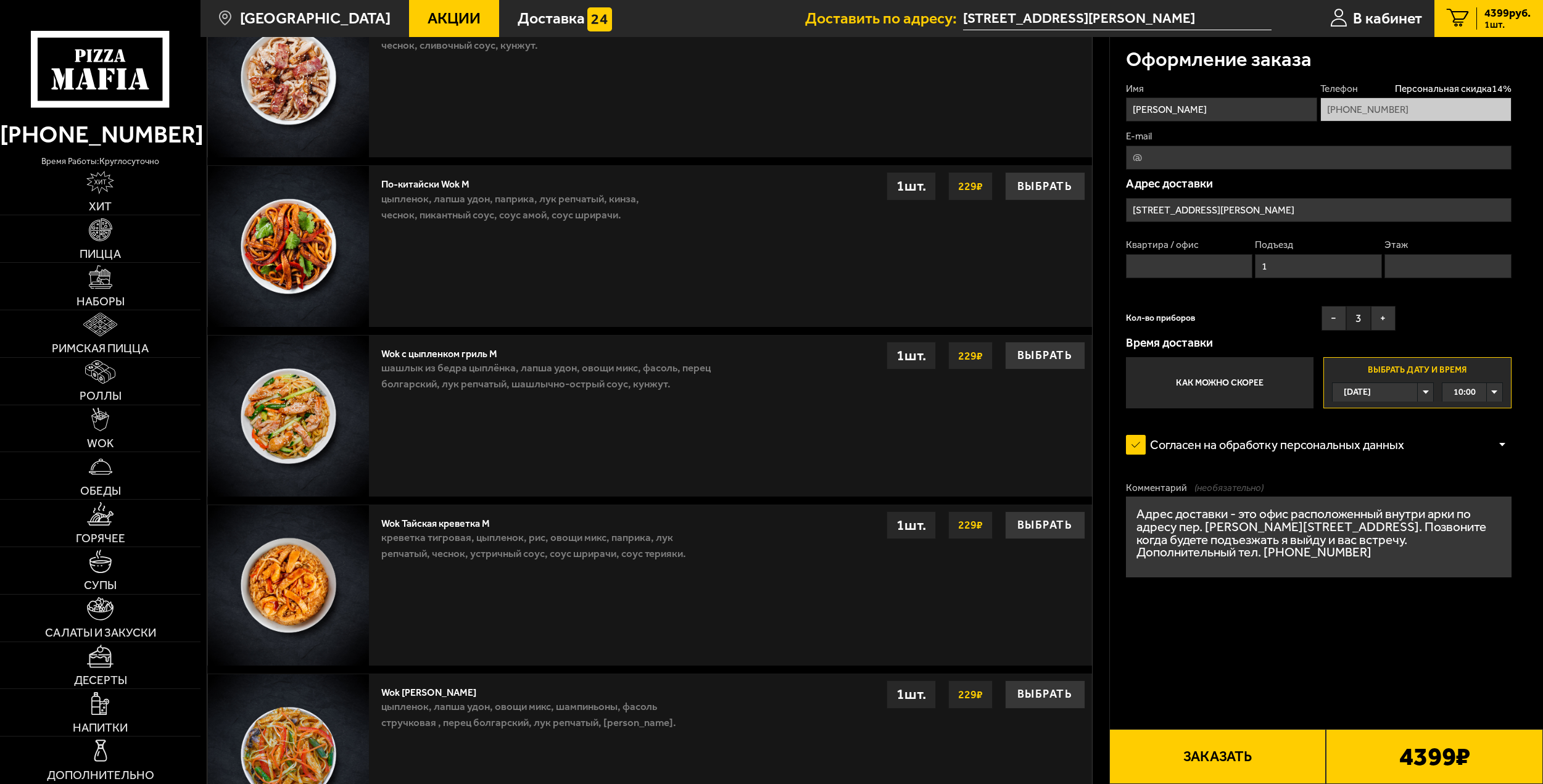
scroll to position [802, 0]
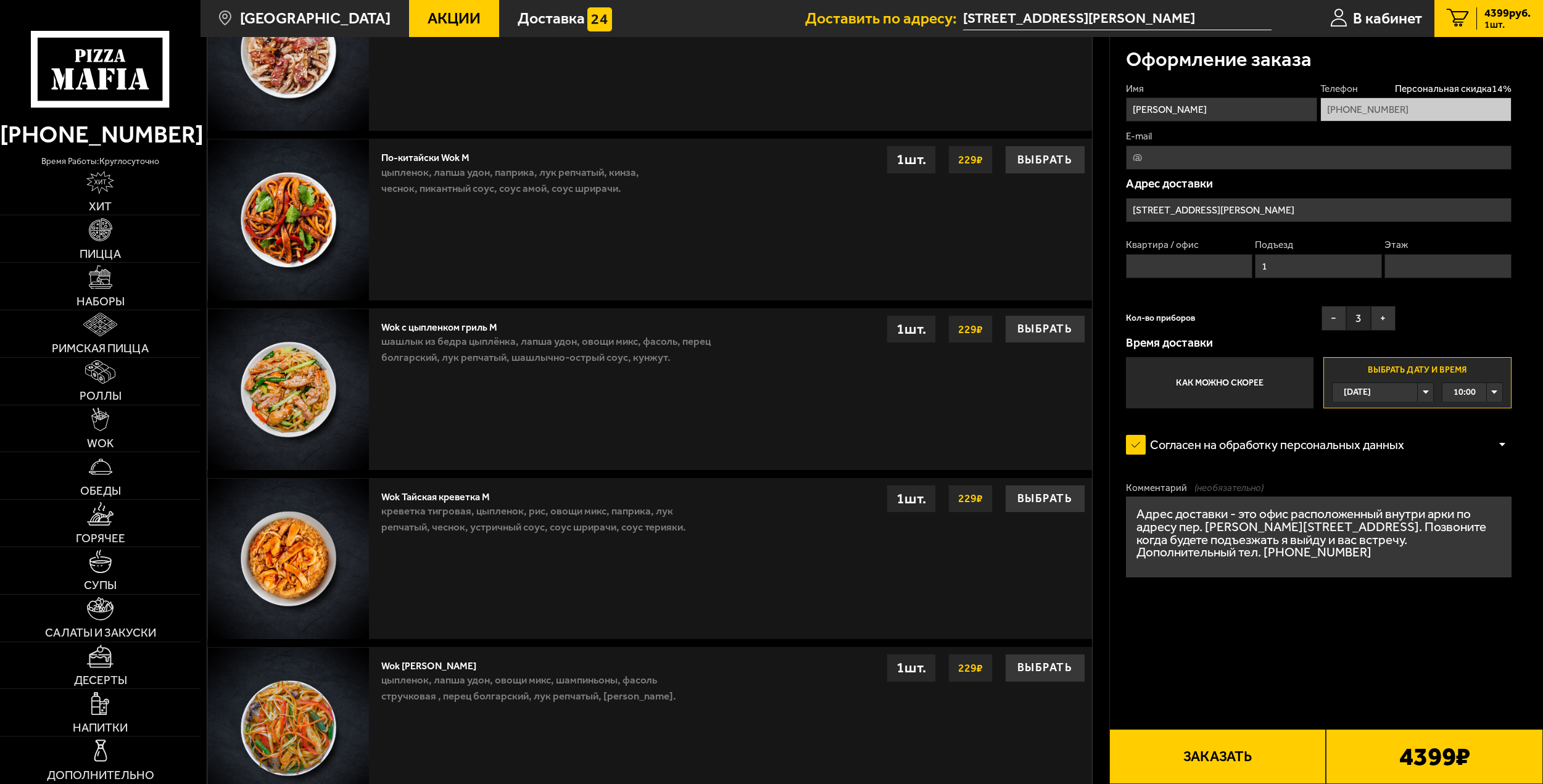
click at [1212, 756] on button "Заказать" at bounding box center [1218, 756] width 217 height 55
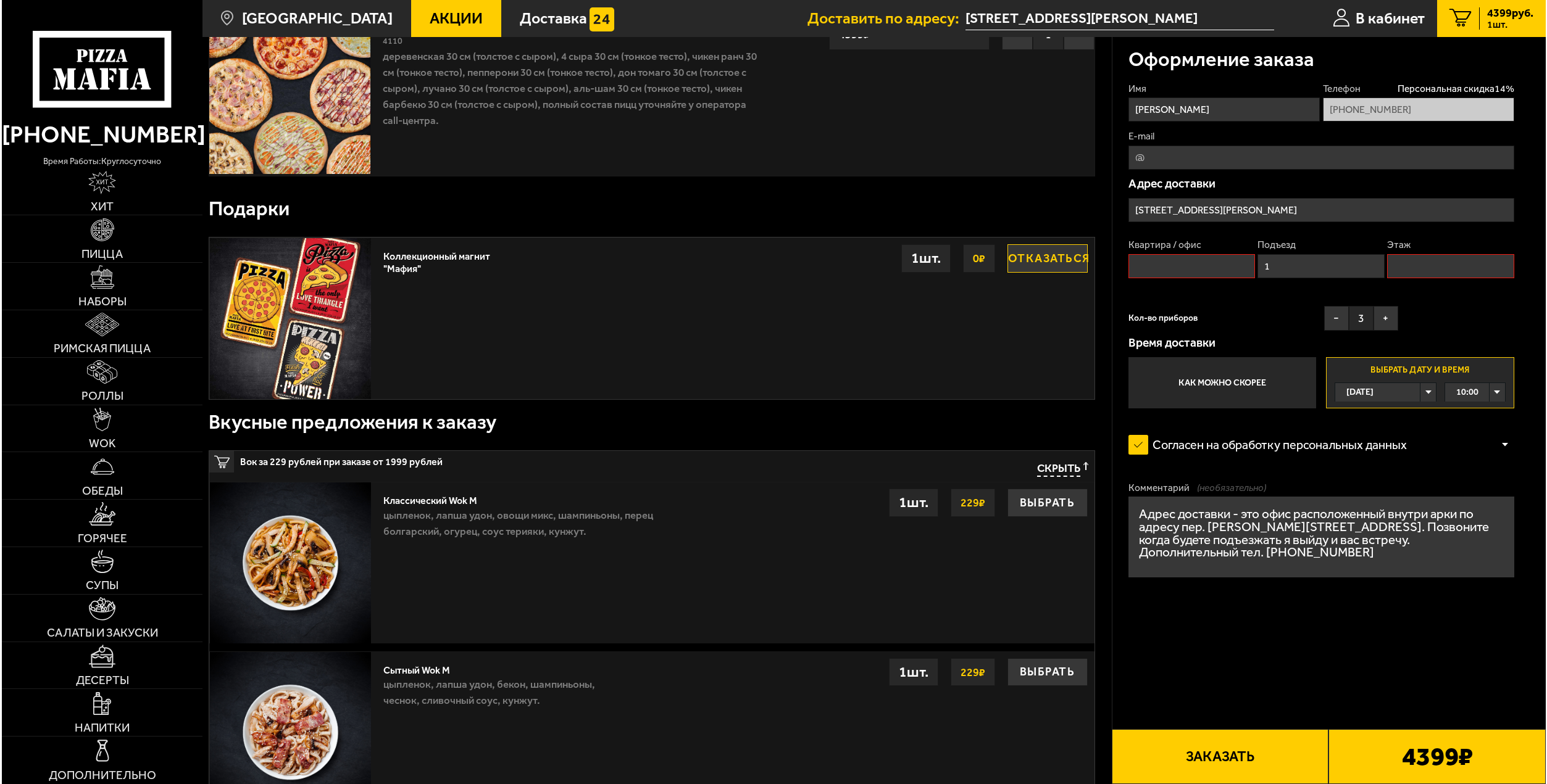
scroll to position [105, 0]
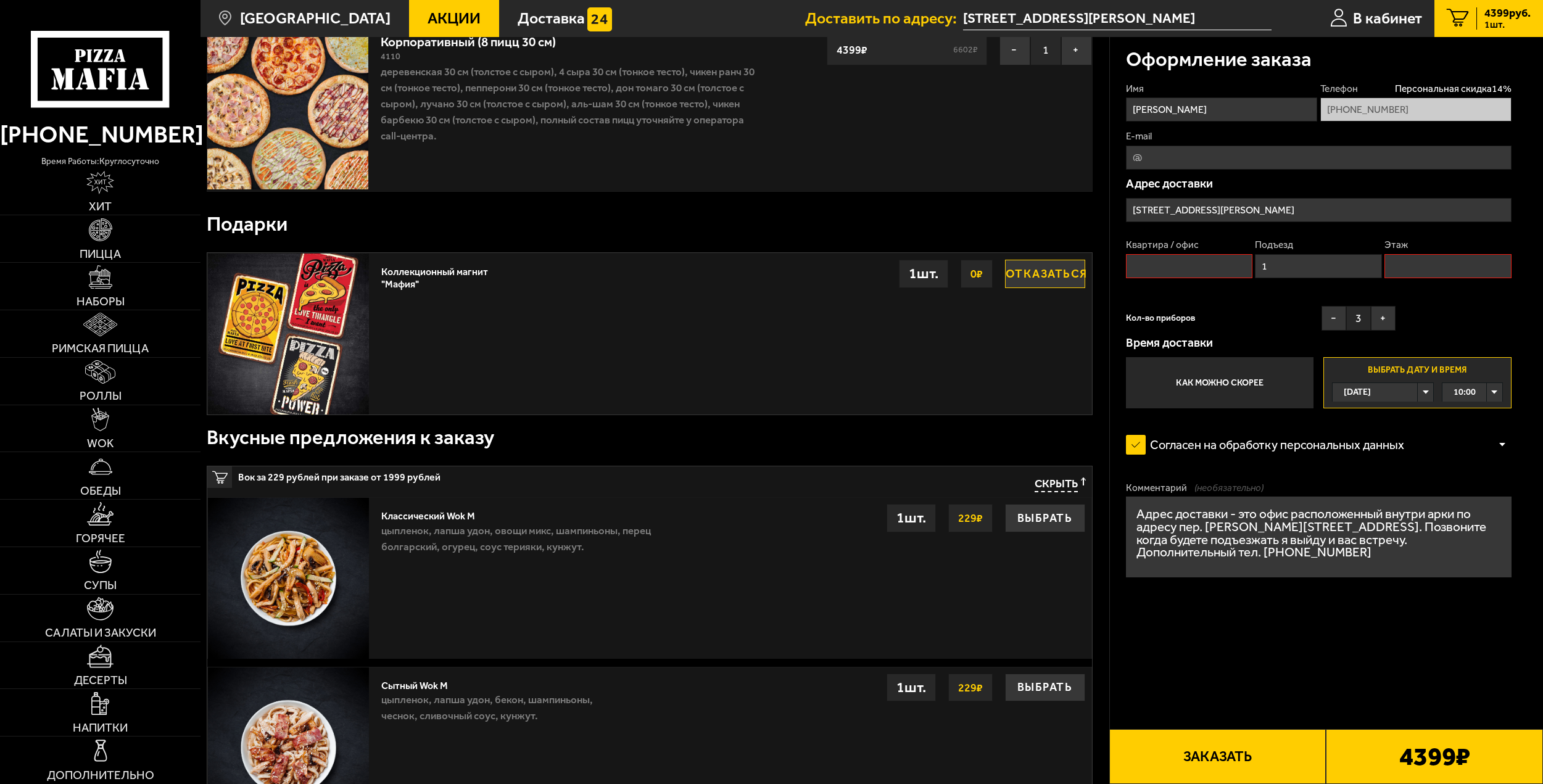
click at [1150, 270] on input "Квартира / офис" at bounding box center [1190, 266] width 127 height 24
type input "1"
click at [1399, 261] on input "Этаж" at bounding box center [1448, 266] width 127 height 24
type input "1"
click at [1242, 752] on button "Заказать" at bounding box center [1218, 756] width 217 height 55
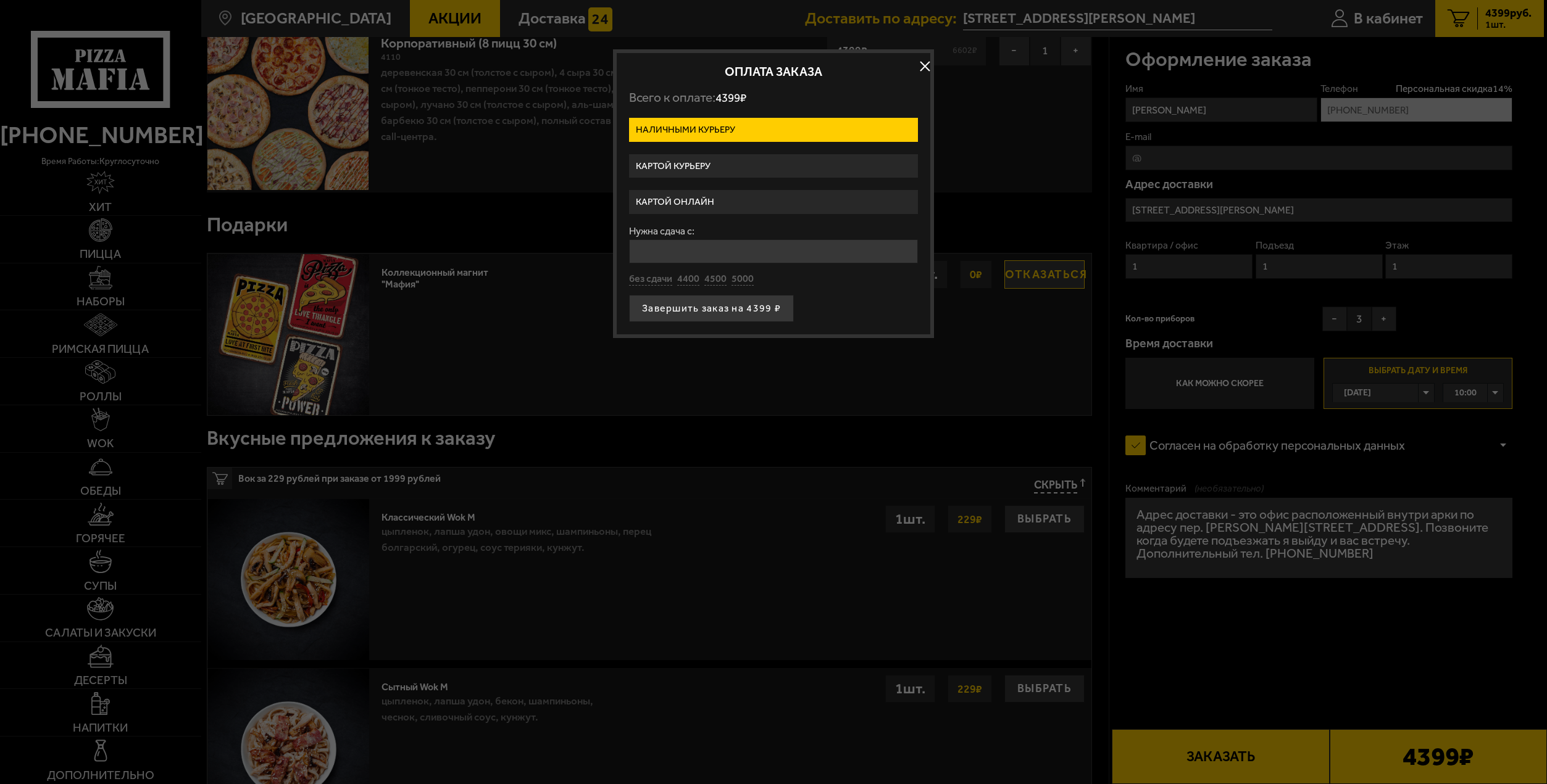
click at [714, 163] on label "Картой курьеру" at bounding box center [773, 167] width 289 height 24
click at [0, 0] on input "Картой курьеру" at bounding box center [0, 0] width 0 height 0
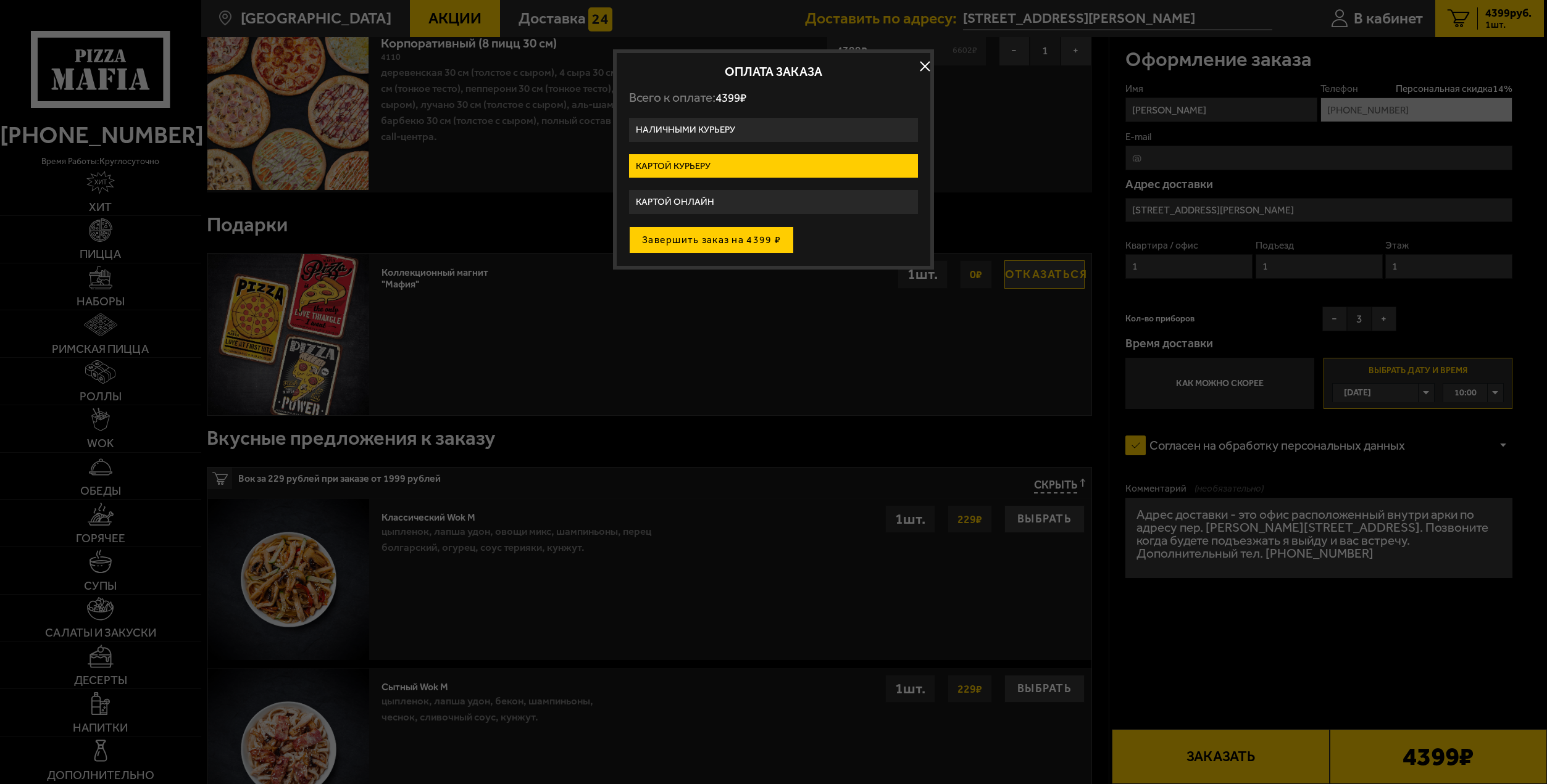
click at [722, 239] on button "Завершить заказ на 4399 ₽" at bounding box center [711, 240] width 165 height 27
